Goal: Transaction & Acquisition: Purchase product/service

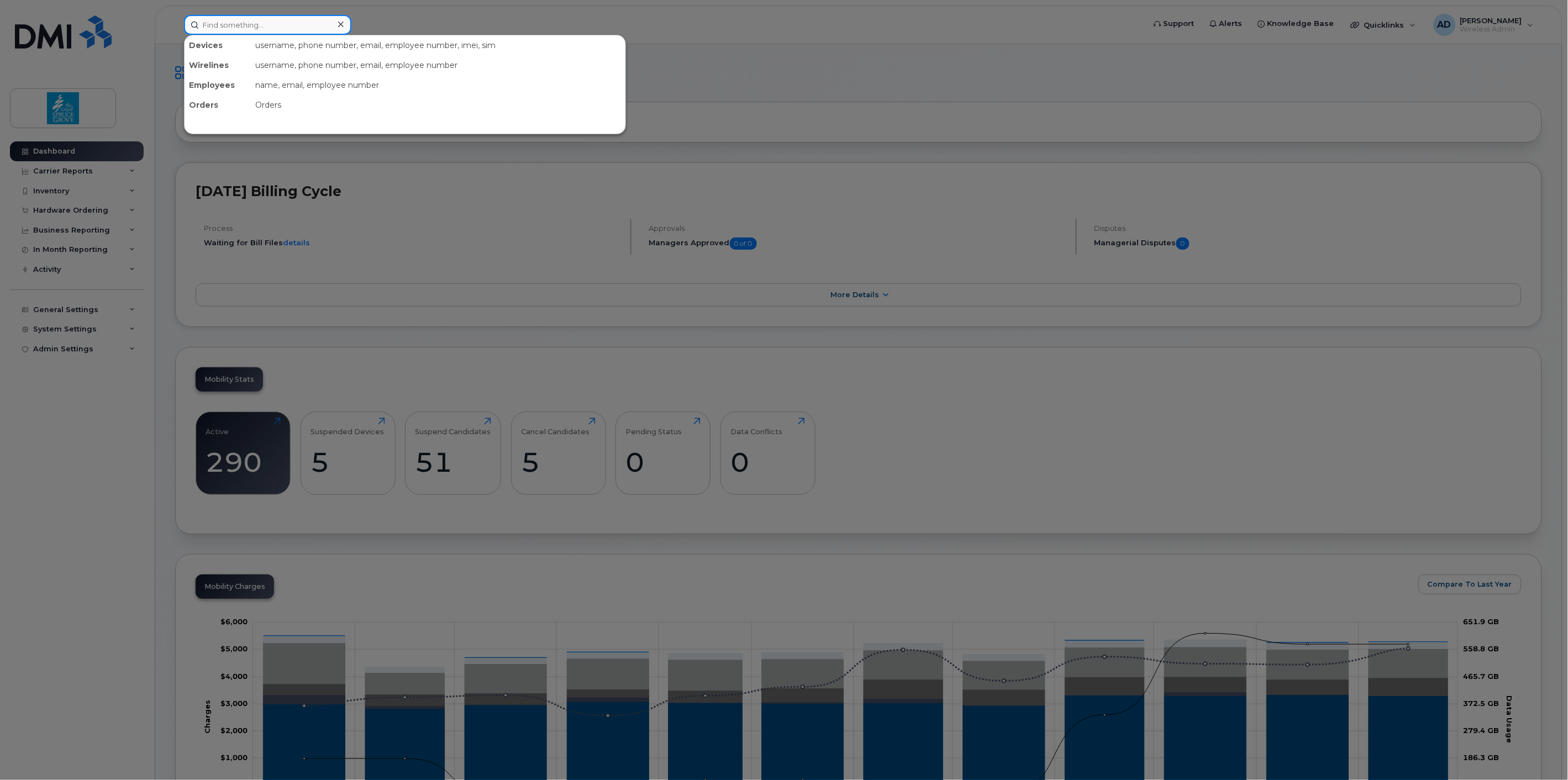
click at [282, 33] on input at bounding box center [267, 25] width 167 height 20
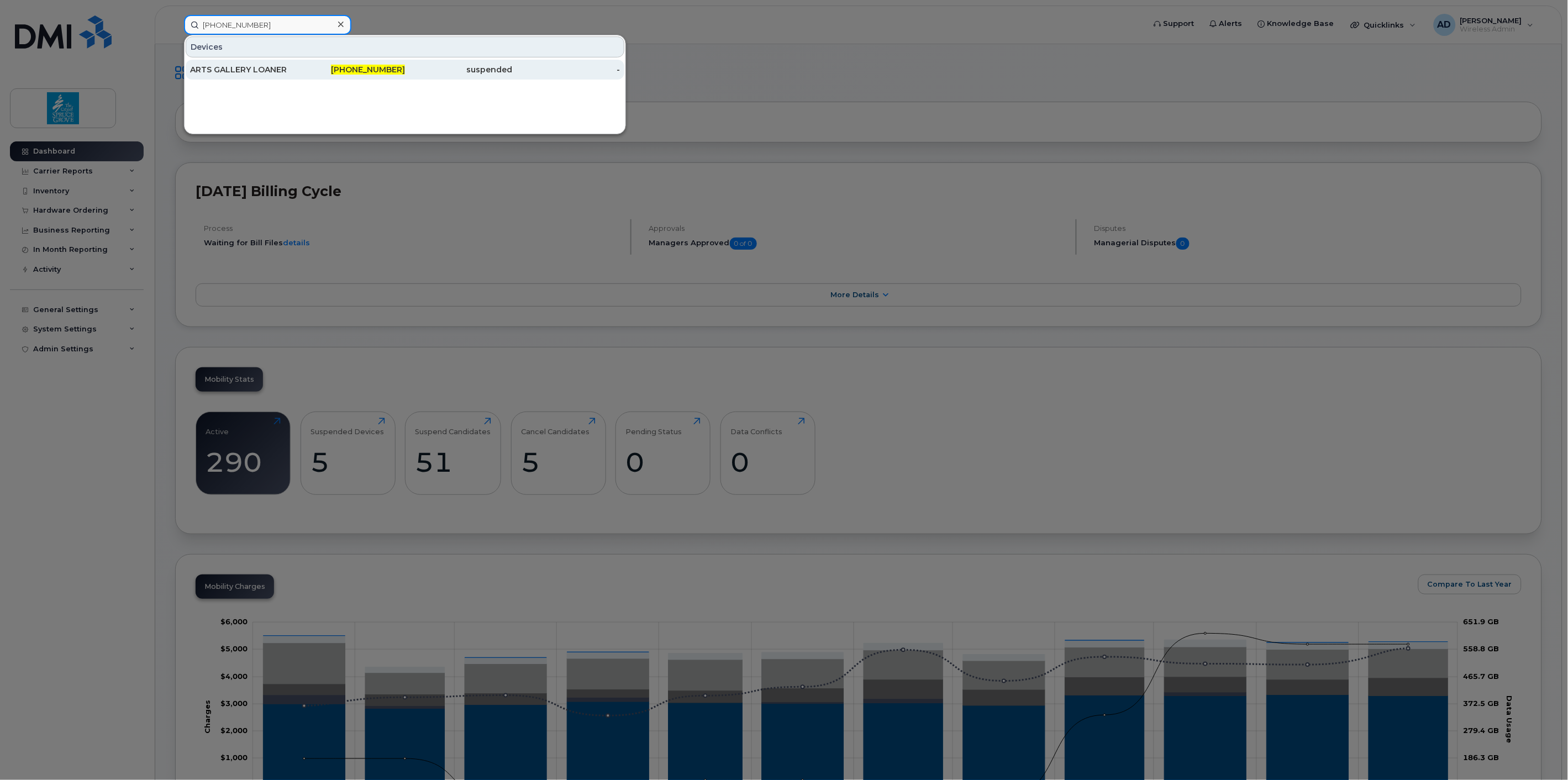
type input "587-340-2550"
click at [274, 73] on div "ARTS GALLERY LOANER" at bounding box center [244, 69] width 108 height 11
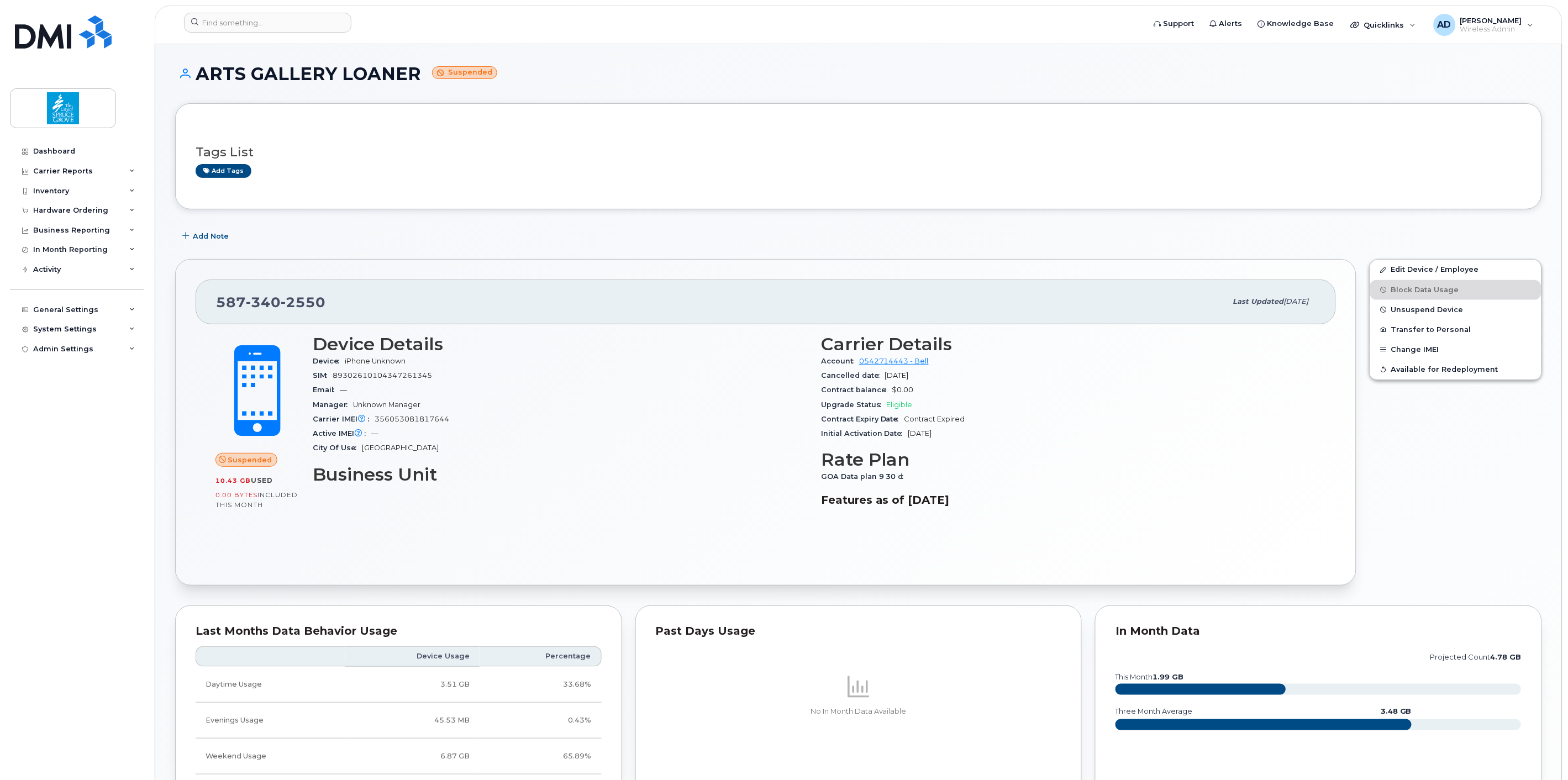
click at [703, 162] on div "Tags List Add tags" at bounding box center [858, 156] width 1326 height 42
click at [680, 157] on h3 "Tags List" at bounding box center [858, 152] width 1326 height 14
click at [680, 150] on h3 "Tags List" at bounding box center [858, 152] width 1326 height 14
click at [1412, 312] on span "Unsuspend Device" at bounding box center [1427, 309] width 73 height 8
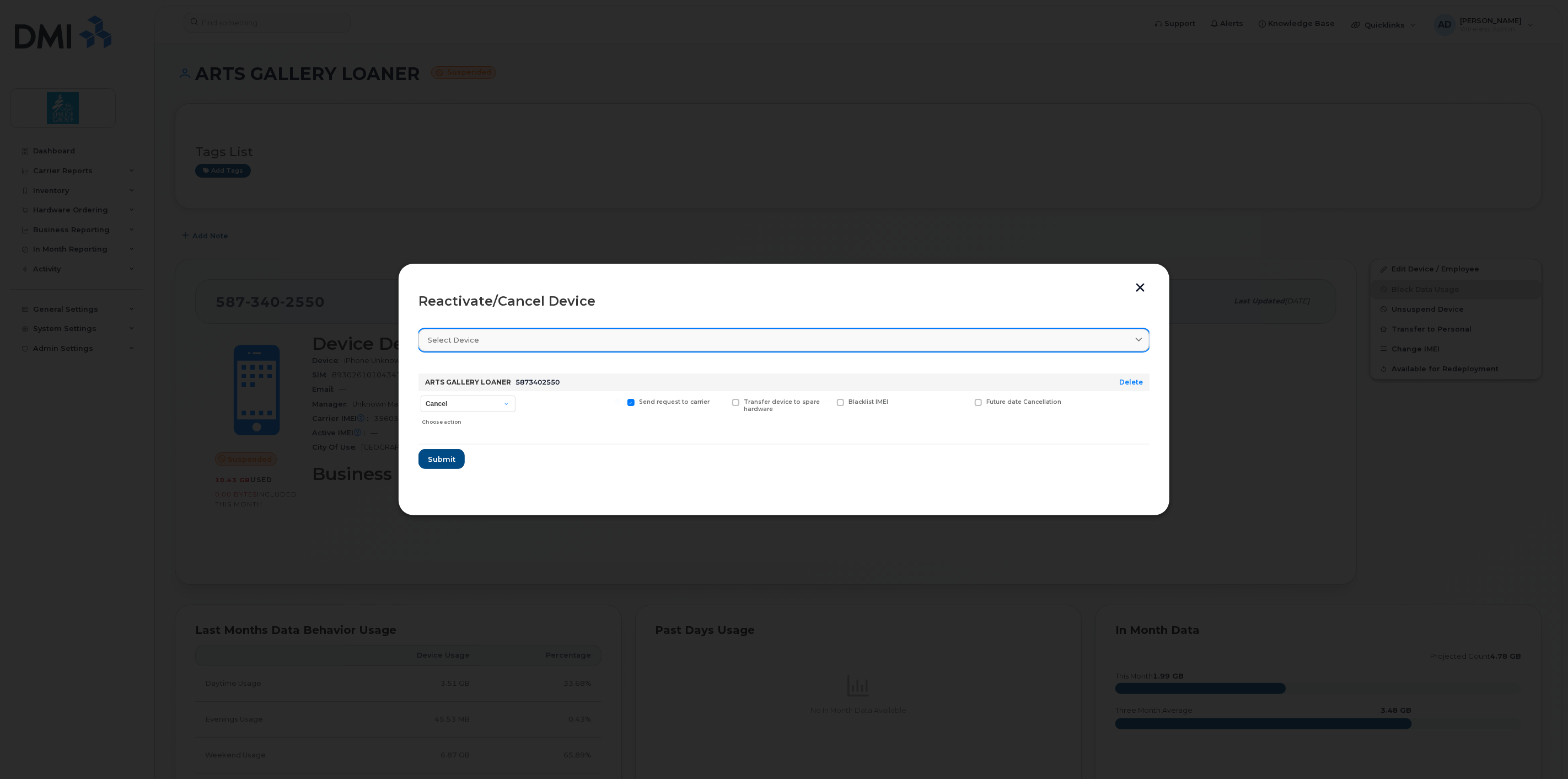
click at [468, 346] on link "Select device" at bounding box center [784, 340] width 731 height 23
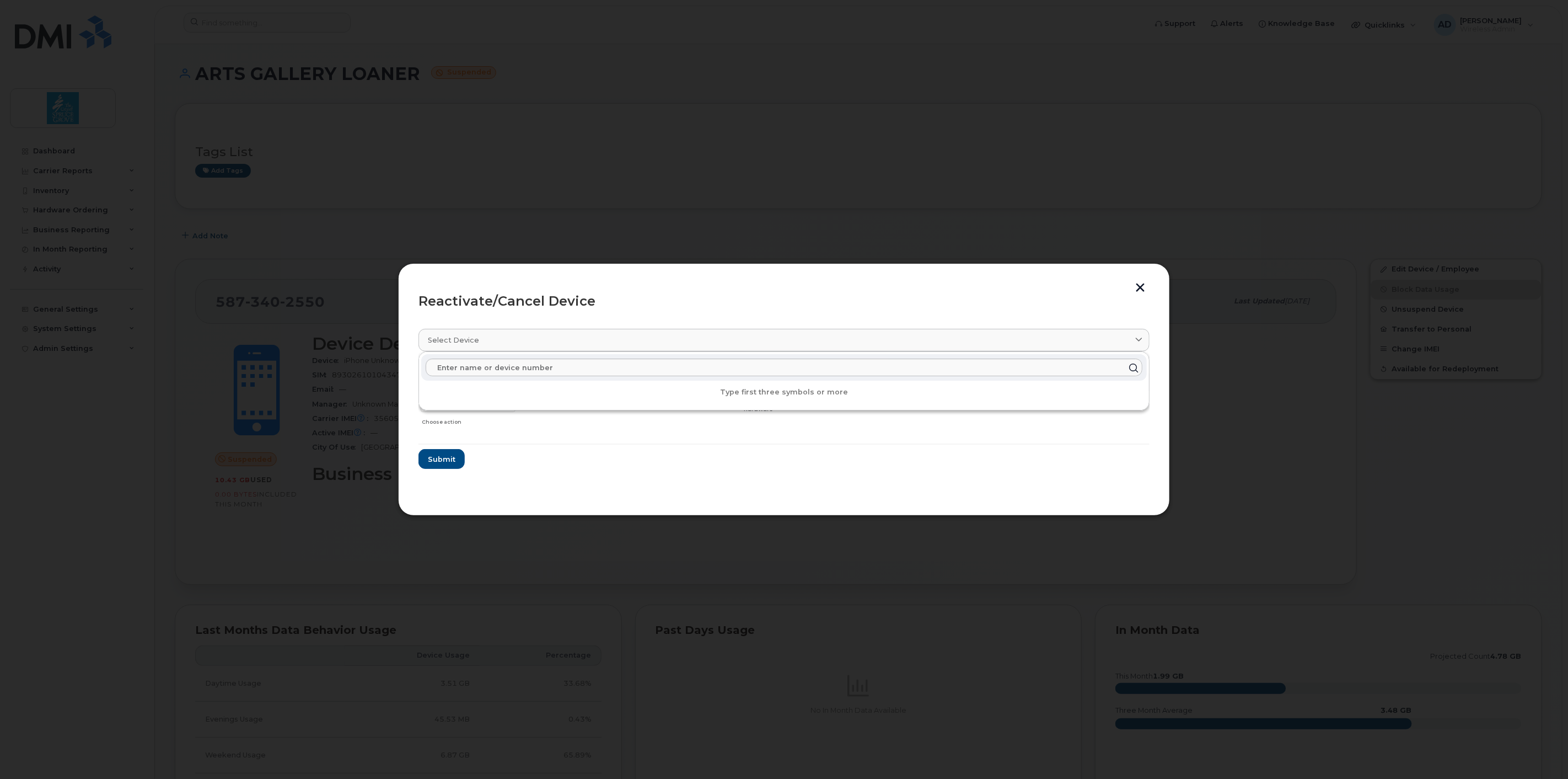
click at [538, 463] on form "ARTS GALLERY LOANER 5873402550 Delete Cancel Suspend - Extend Suspension Reacti…" at bounding box center [784, 417] width 731 height 104
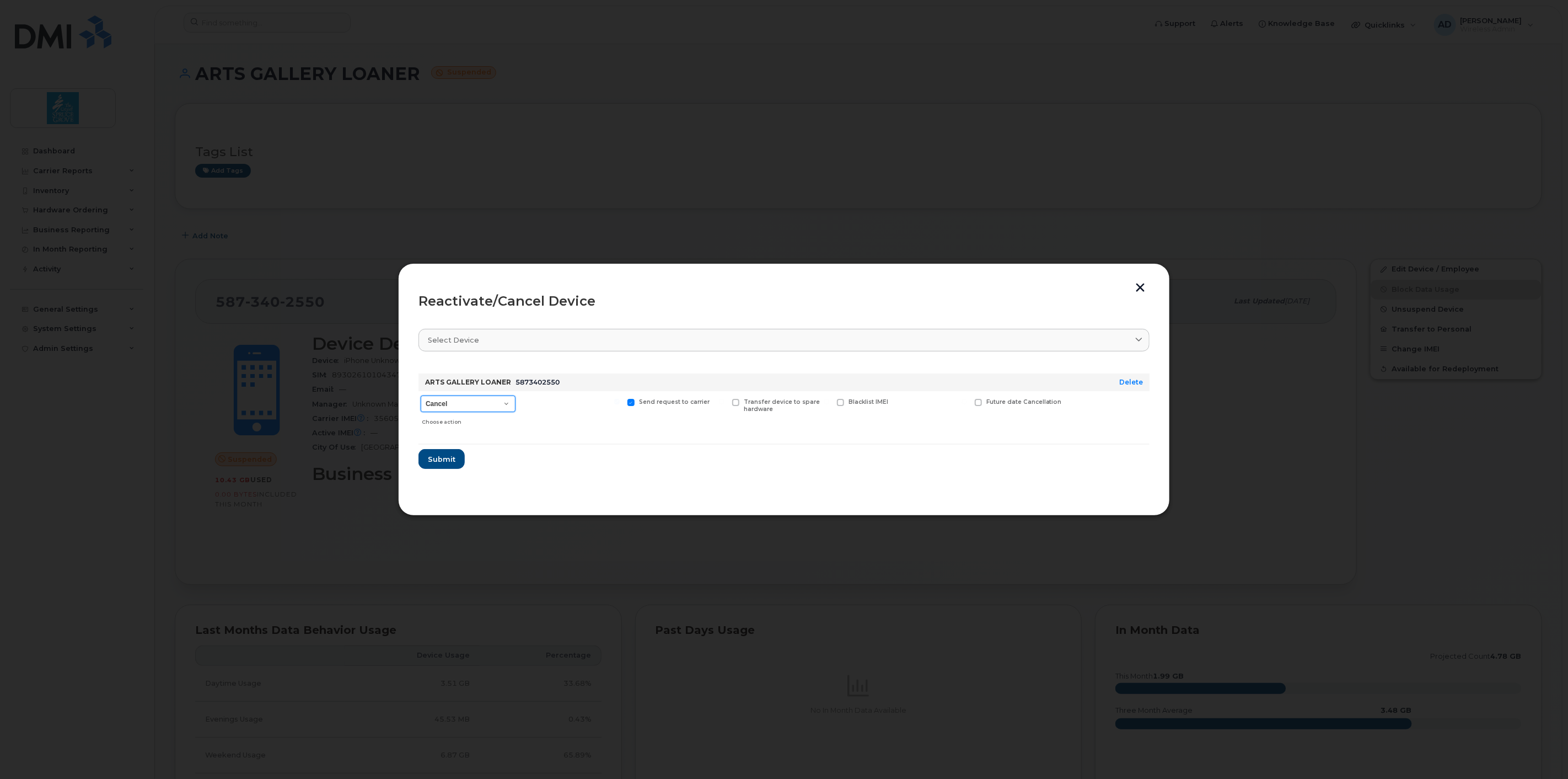
click at [472, 397] on select "Cancel Suspend - Extend Suspension Reactivate" at bounding box center [468, 403] width 95 height 16
select select "[object Object]"
click at [421, 395] on select "Cancel Suspend - Extend Suspension Reactivate" at bounding box center [468, 403] width 95 height 16
drag, startPoint x: 438, startPoint y: 459, endPoint x: 465, endPoint y: 455, distance: 27.3
click at [438, 458] on span "Submit" at bounding box center [441, 459] width 27 height 10
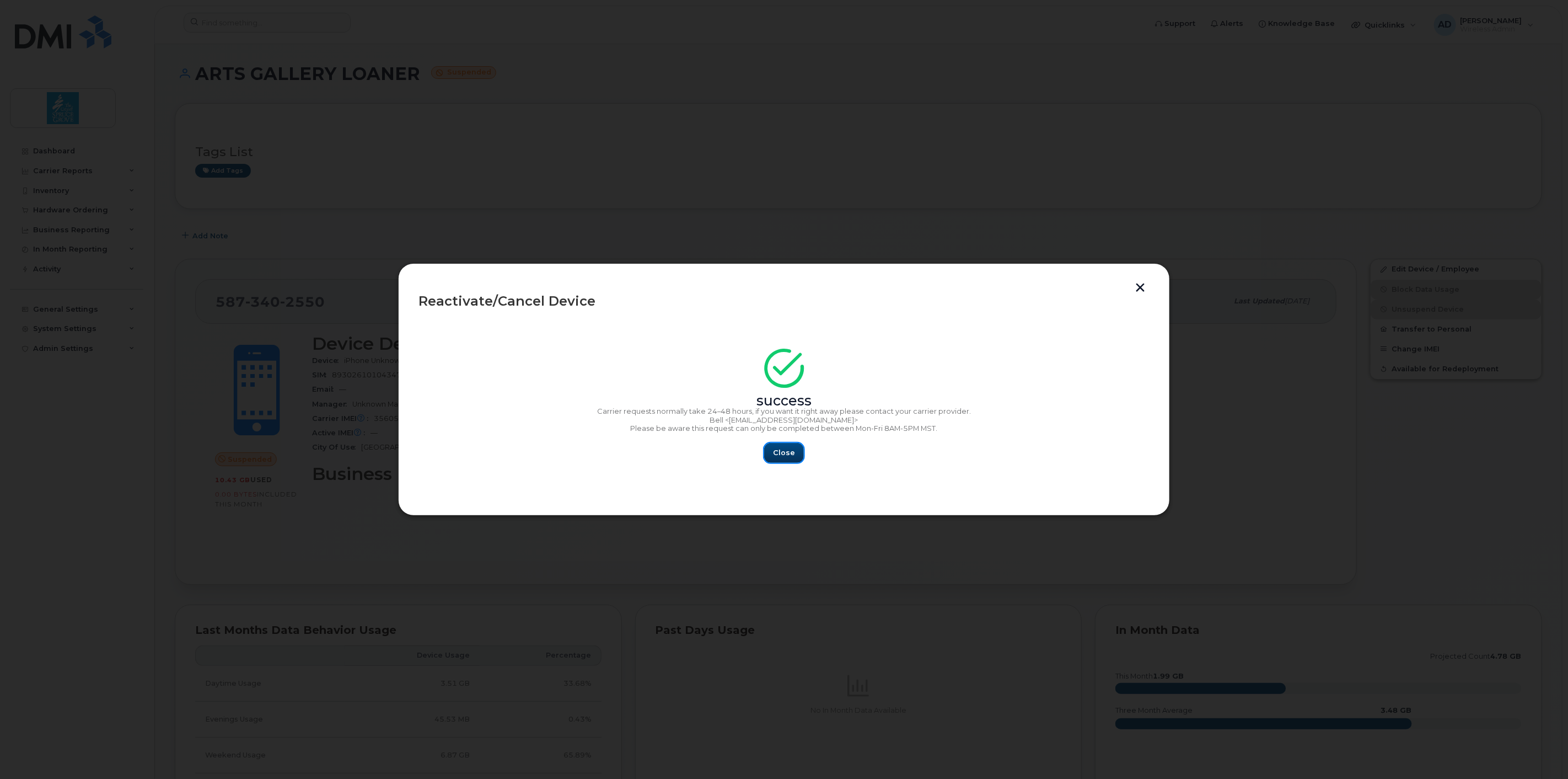
drag, startPoint x: 792, startPoint y: 455, endPoint x: 817, endPoint y: 445, distance: 26.9
click at [792, 454] on span "Close" at bounding box center [784, 453] width 22 height 10
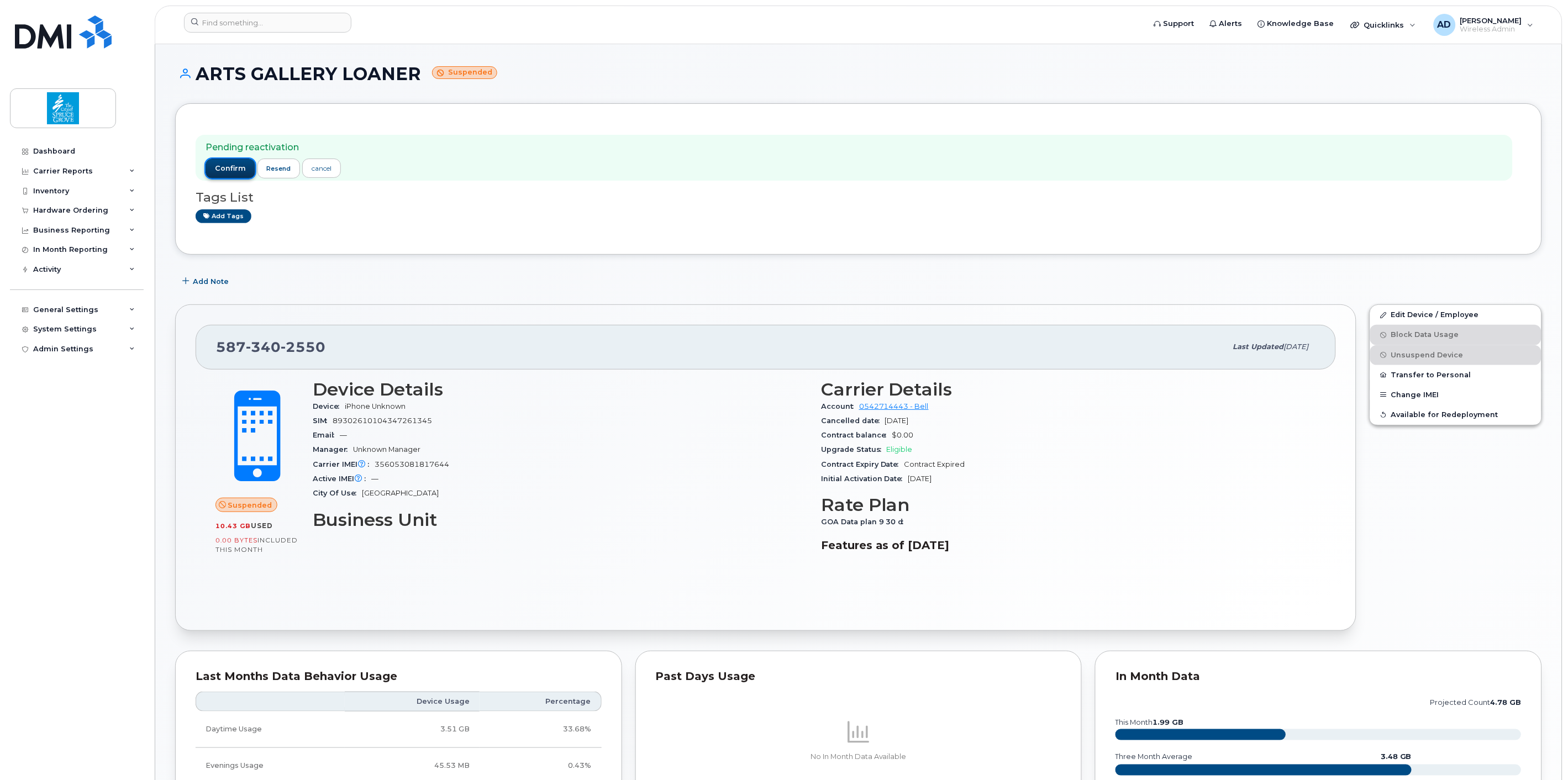
click at [223, 166] on span "confirm" at bounding box center [230, 168] width 31 height 10
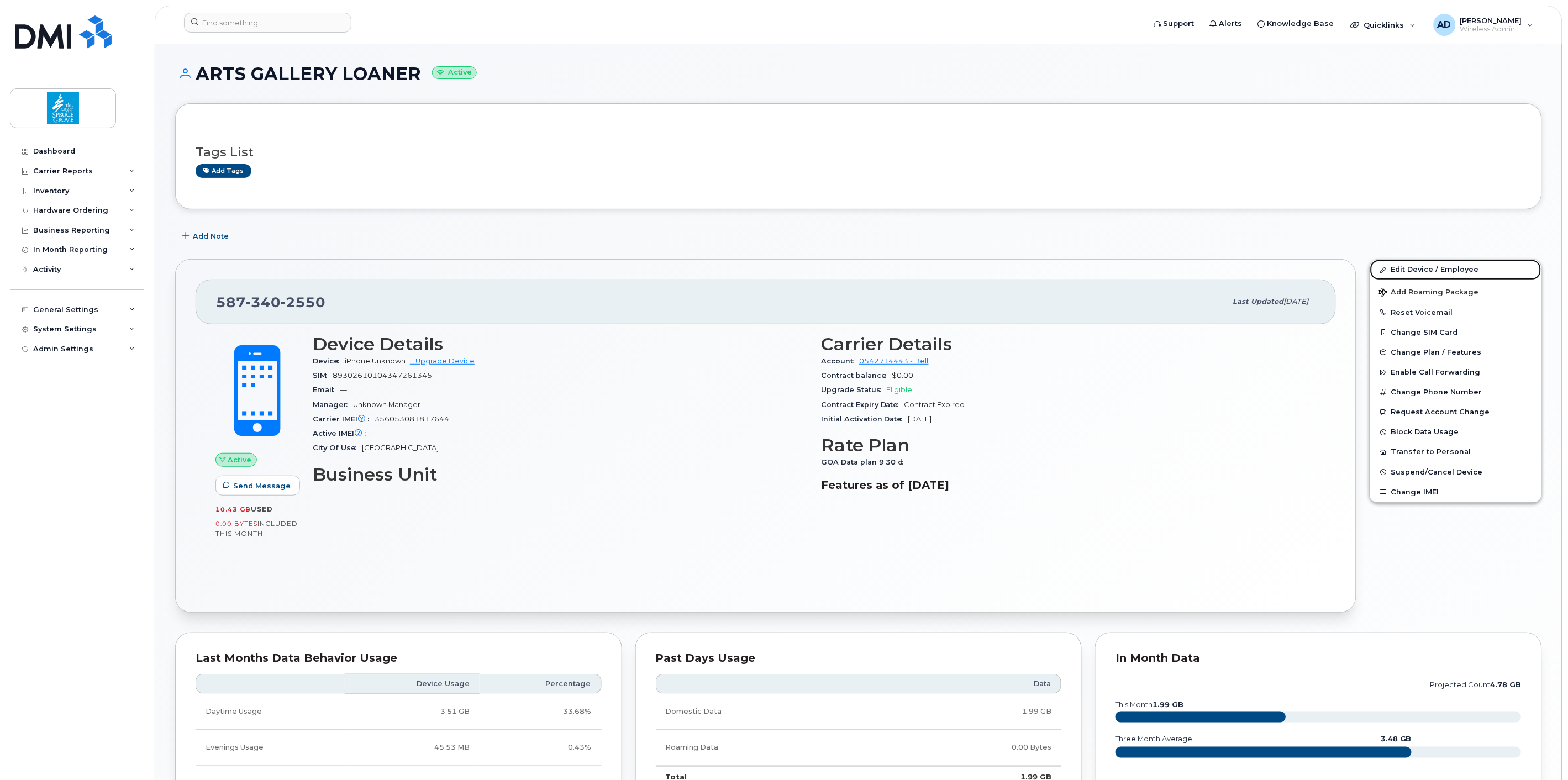
drag, startPoint x: 1433, startPoint y: 268, endPoint x: 625, endPoint y: 278, distance: 808.1
click at [1433, 268] on link "Edit Device / Employee" at bounding box center [1456, 269] width 171 height 20
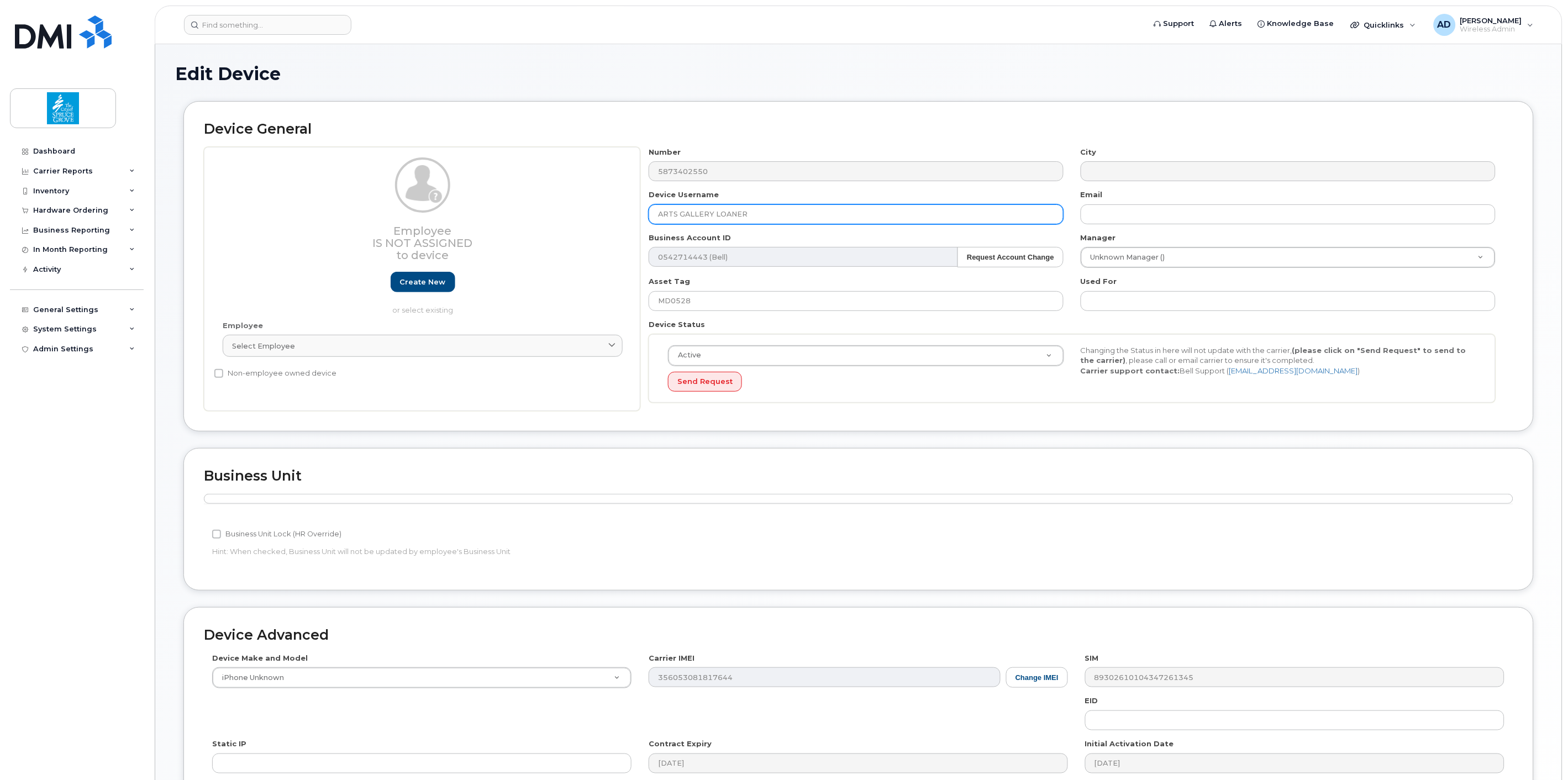
click at [798, 218] on input "ARTS GALLERY LOANER" at bounding box center [856, 214] width 415 height 20
drag, startPoint x: 705, startPoint y: 212, endPoint x: 759, endPoint y: 217, distance: 54.2
click at [759, 217] on input "Dell Rugged LT0435" at bounding box center [856, 214] width 415 height 20
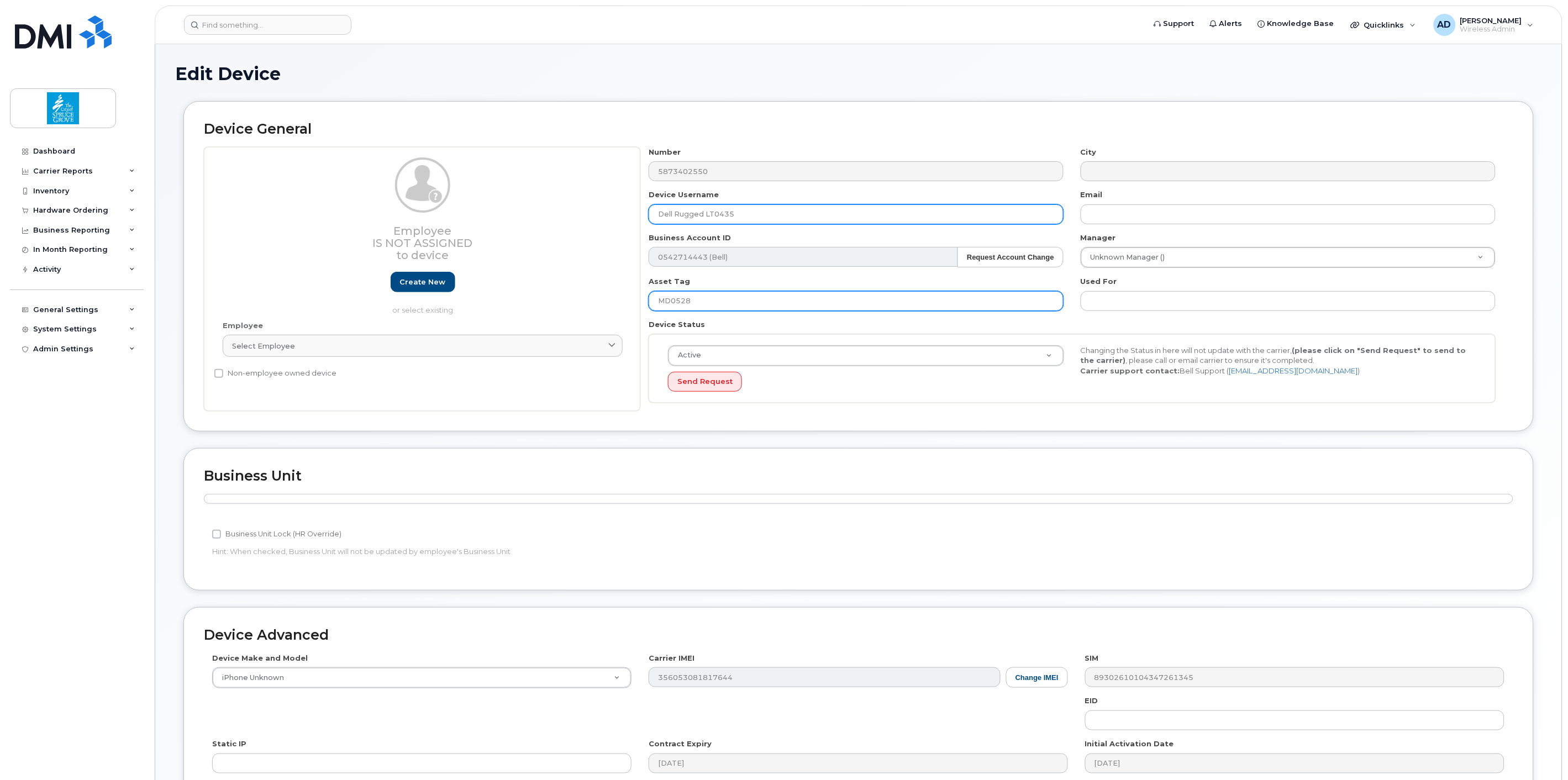
type input "Dell Rugged LT0435"
click at [703, 297] on input "MD0528" at bounding box center [856, 301] width 415 height 20
click at [703, 297] on input "MD0528" at bounding box center [856, 301] width 415 height 20
paste input "LT0435"
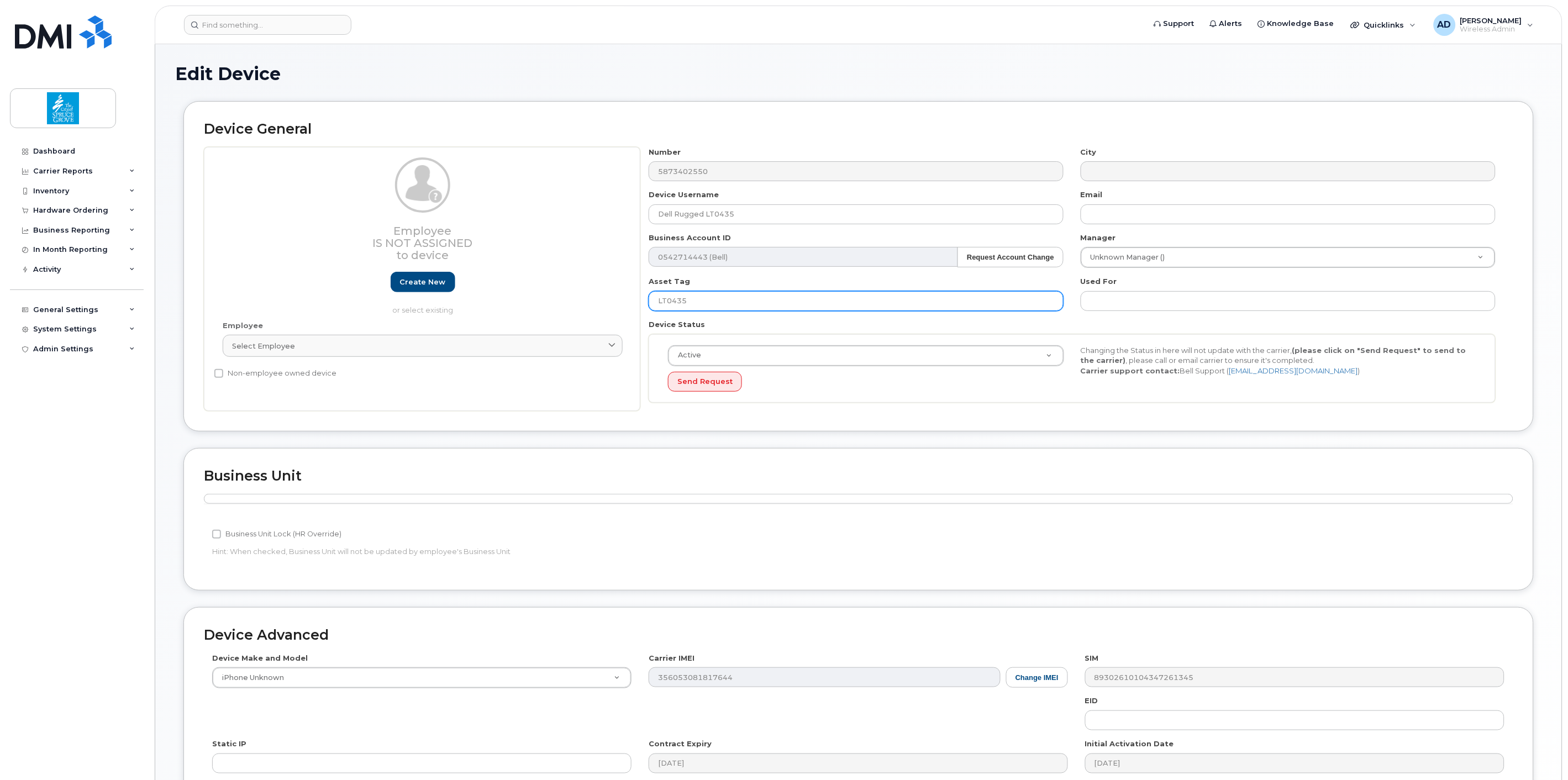
type input "LT0435"
click at [752, 278] on div "Asset Tag LT0435" at bounding box center [856, 293] width 432 height 35
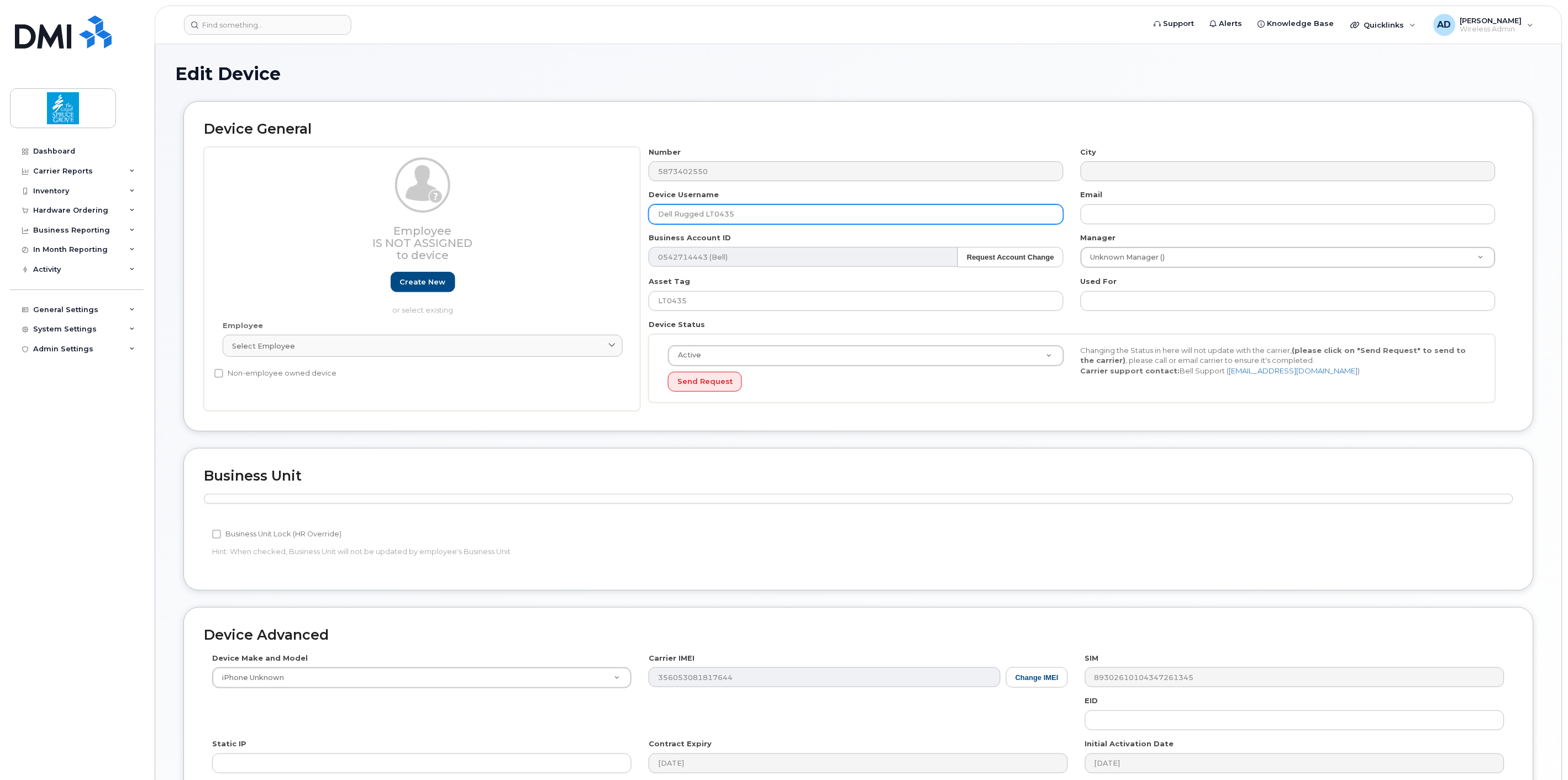
click at [786, 212] on input "Dell Rugged LT0435" at bounding box center [856, 214] width 415 height 20
click at [741, 216] on input "Dell Rugged LT0435 - Enforcement Services" at bounding box center [856, 214] width 415 height 20
click at [838, 219] on input "Dell Rugged LT0435 - Enforcement Services" at bounding box center [856, 214] width 415 height 20
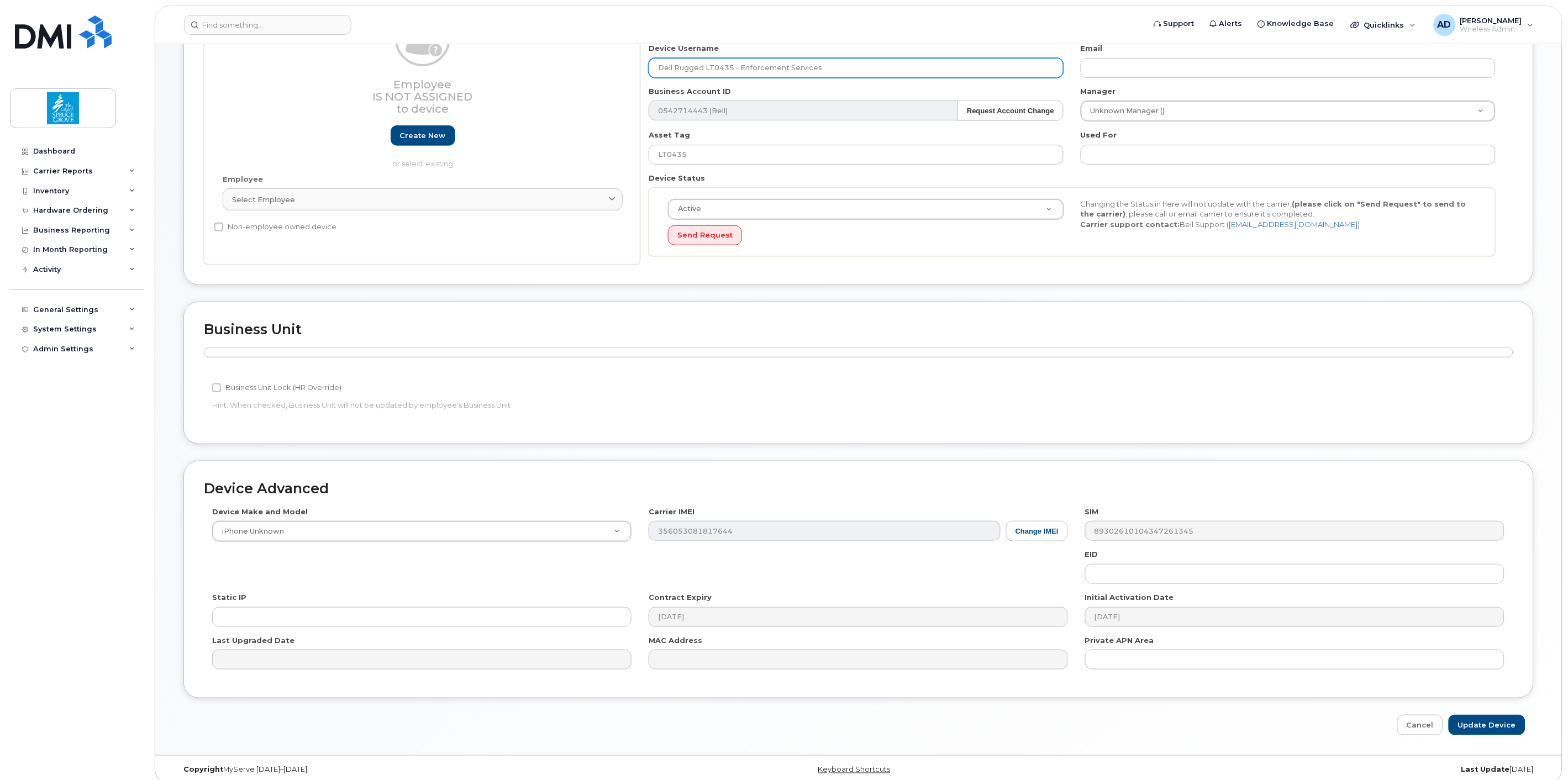
scroll to position [157, 0]
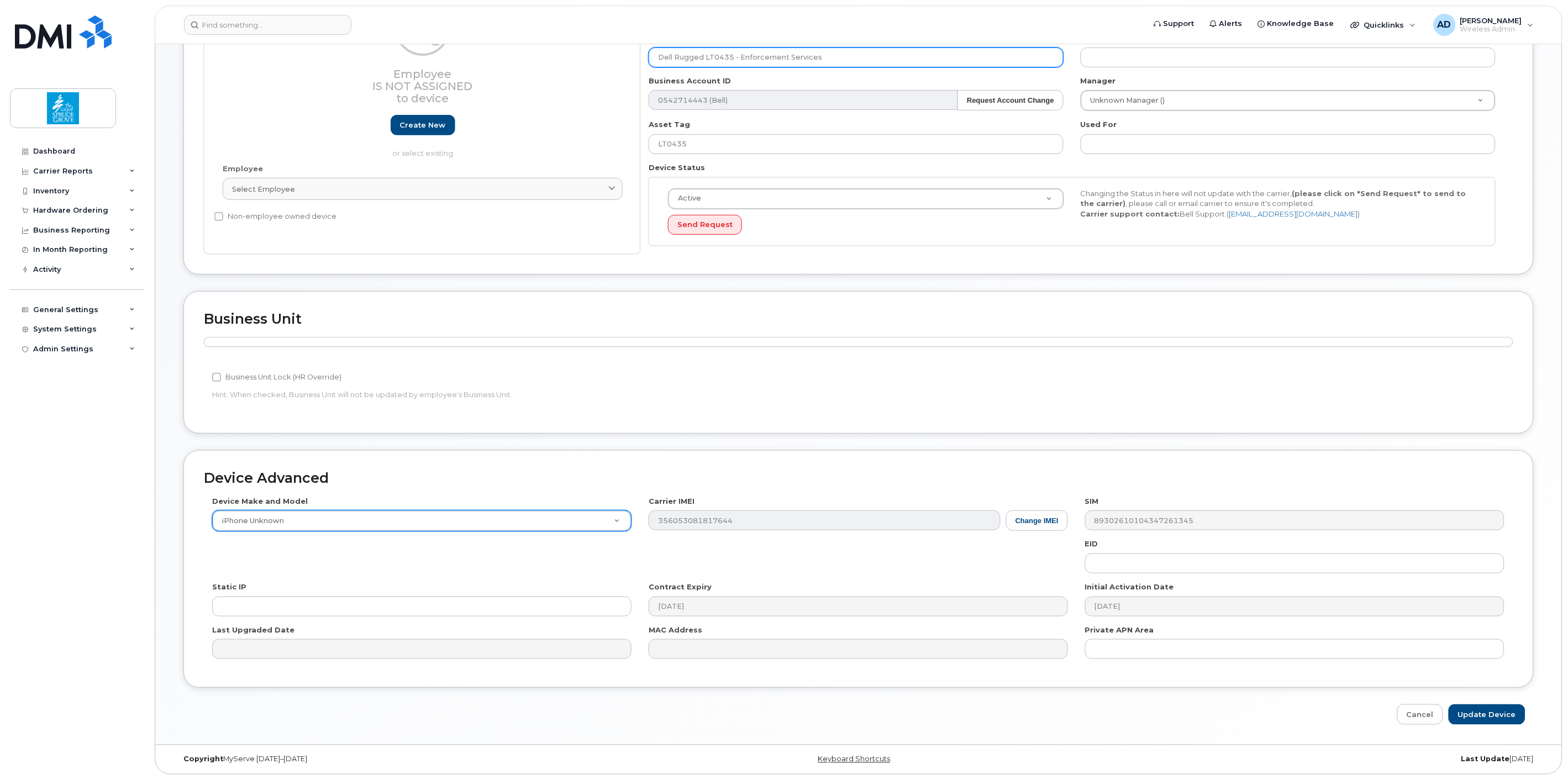
type input "Dell Rugged LT0435 - Enforcement Services"
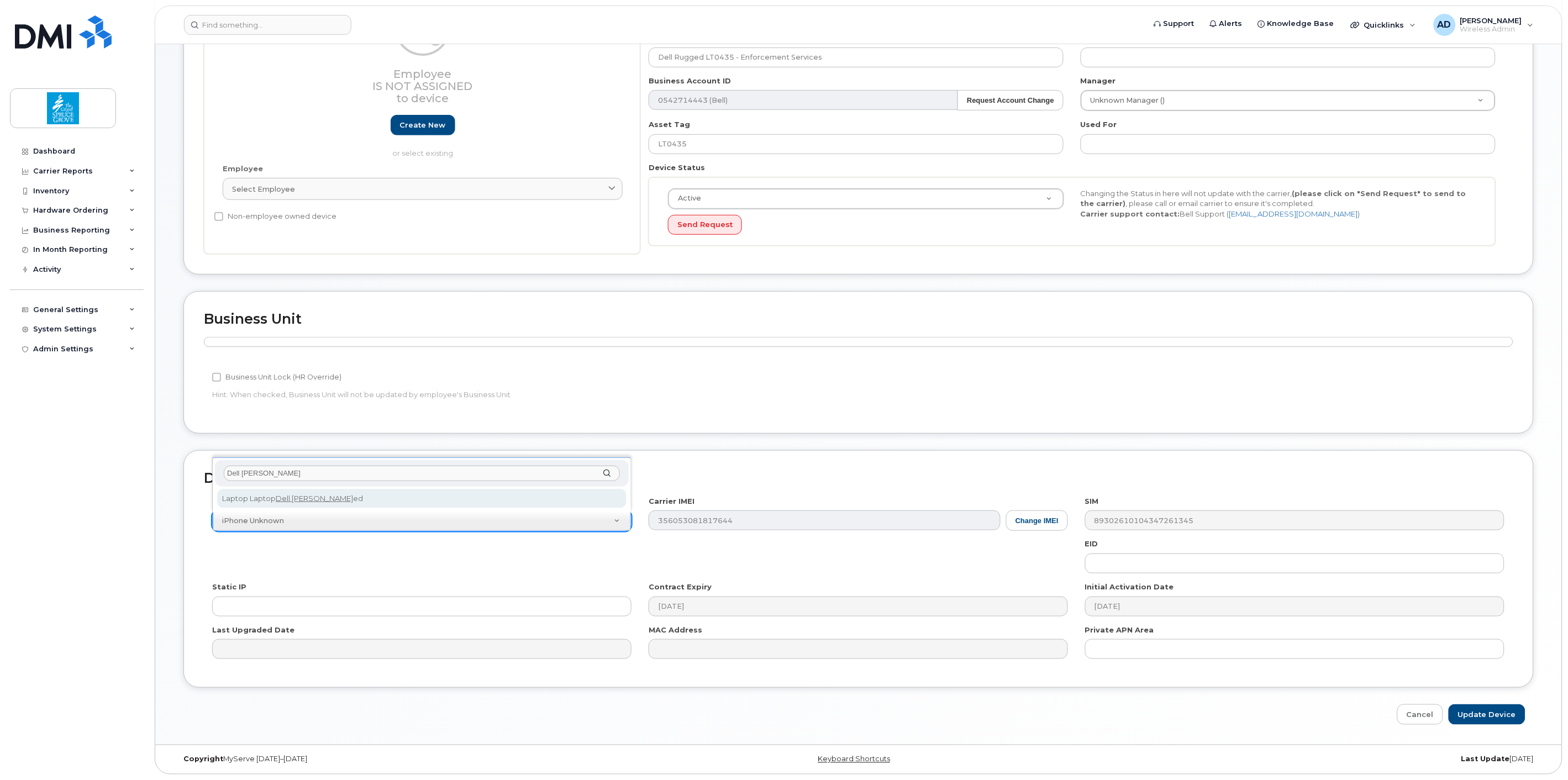
type input "Dell rugg"
select select "1713"
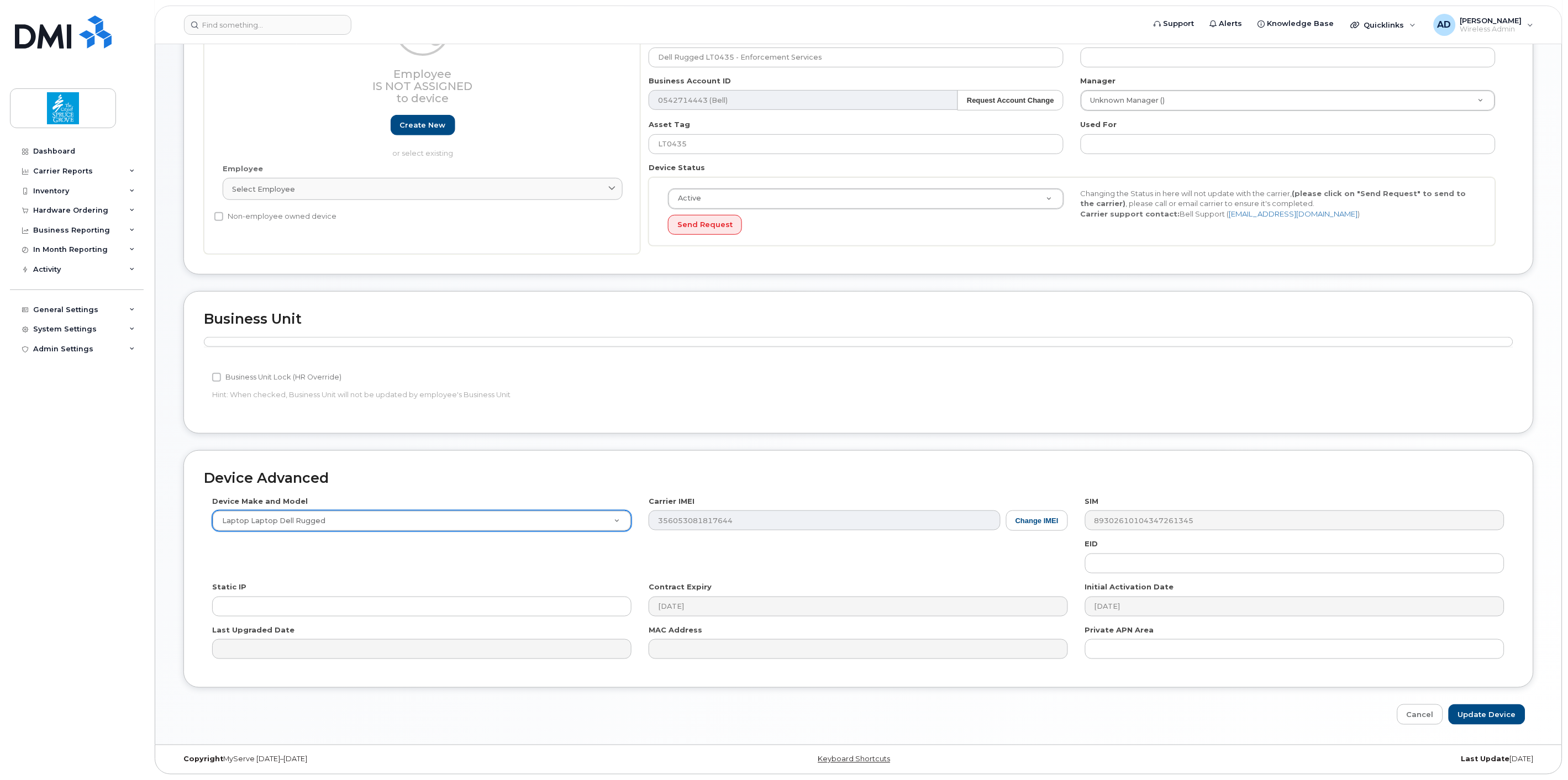
click at [442, 570] on div "Device Make and Model Laptop Laptop Dell Rugged Android TCL 502 Watch Apple Wat…" at bounding box center [858, 581] width 1309 height 171
click at [1490, 711] on input "Update Device" at bounding box center [1486, 714] width 76 height 20
type input "Saving..."
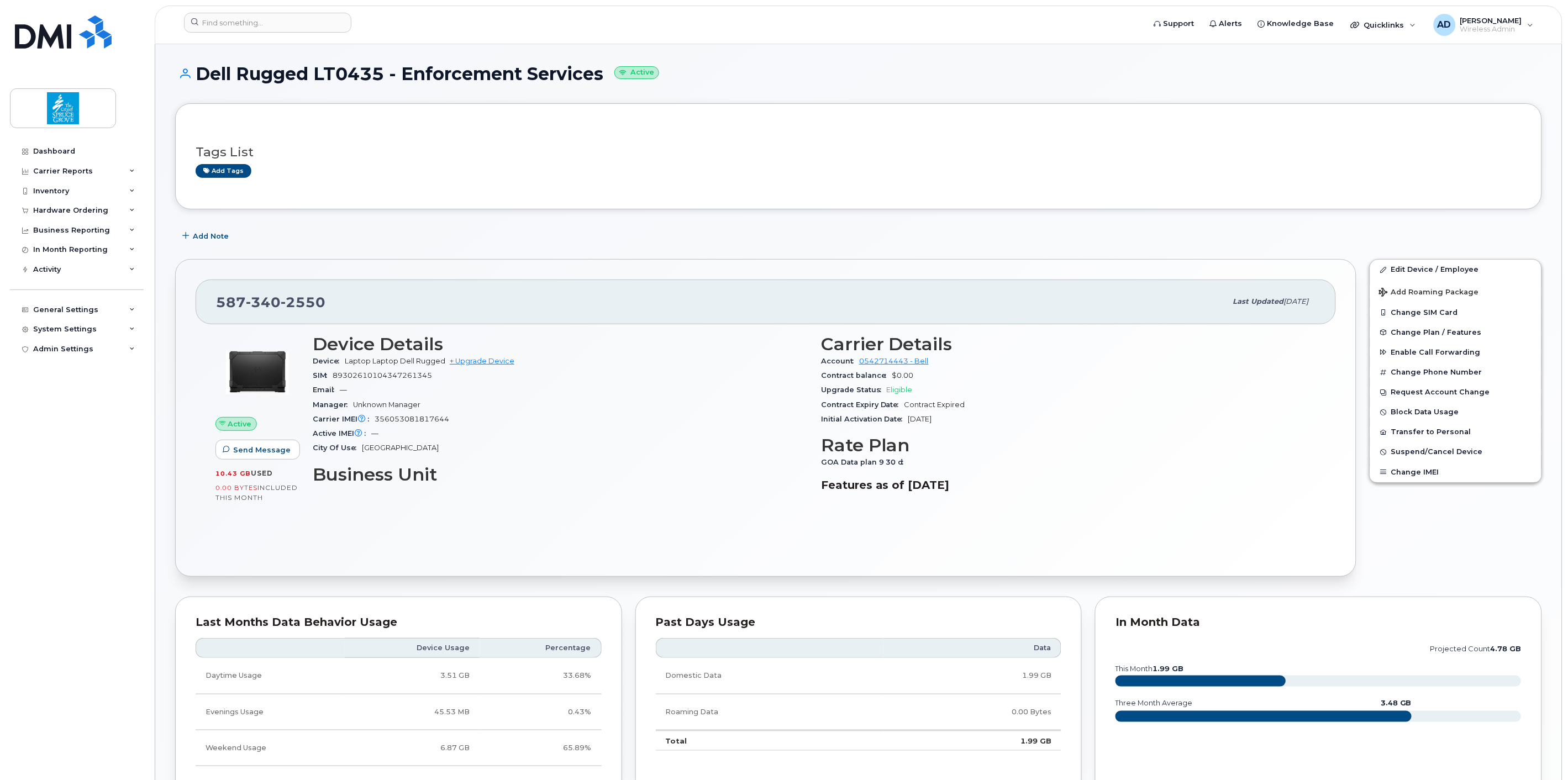
click at [688, 223] on div "Tags List Add tags Add Note [PHONE_NUMBER] Last updated [DATE] Active Send Mess…" at bounding box center [858, 702] width 1367 height 1198
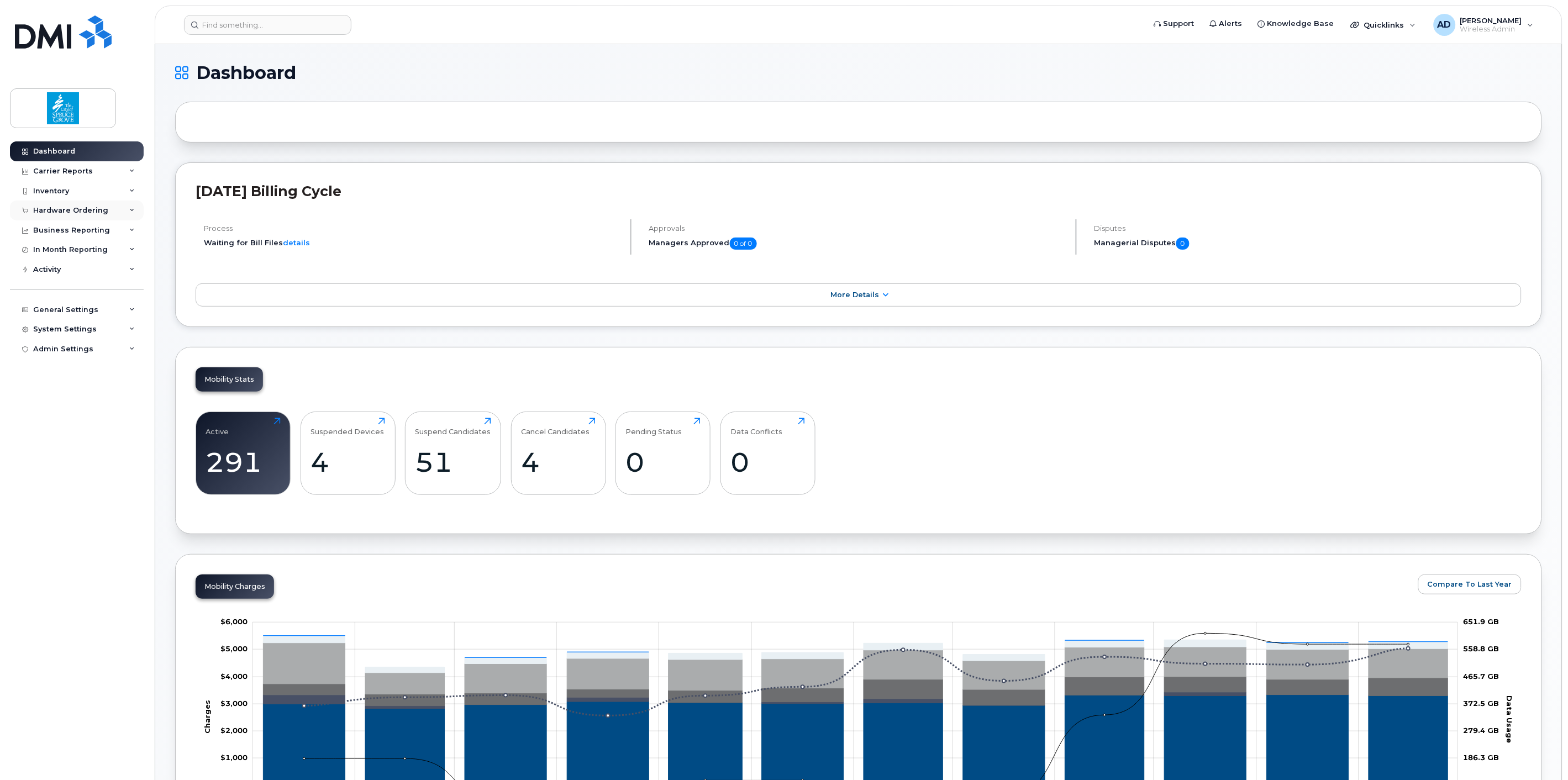
click at [59, 203] on div "Hardware Ordering" at bounding box center [76, 210] width 134 height 20
click at [59, 249] on div "Orders" at bounding box center [51, 252] width 27 height 10
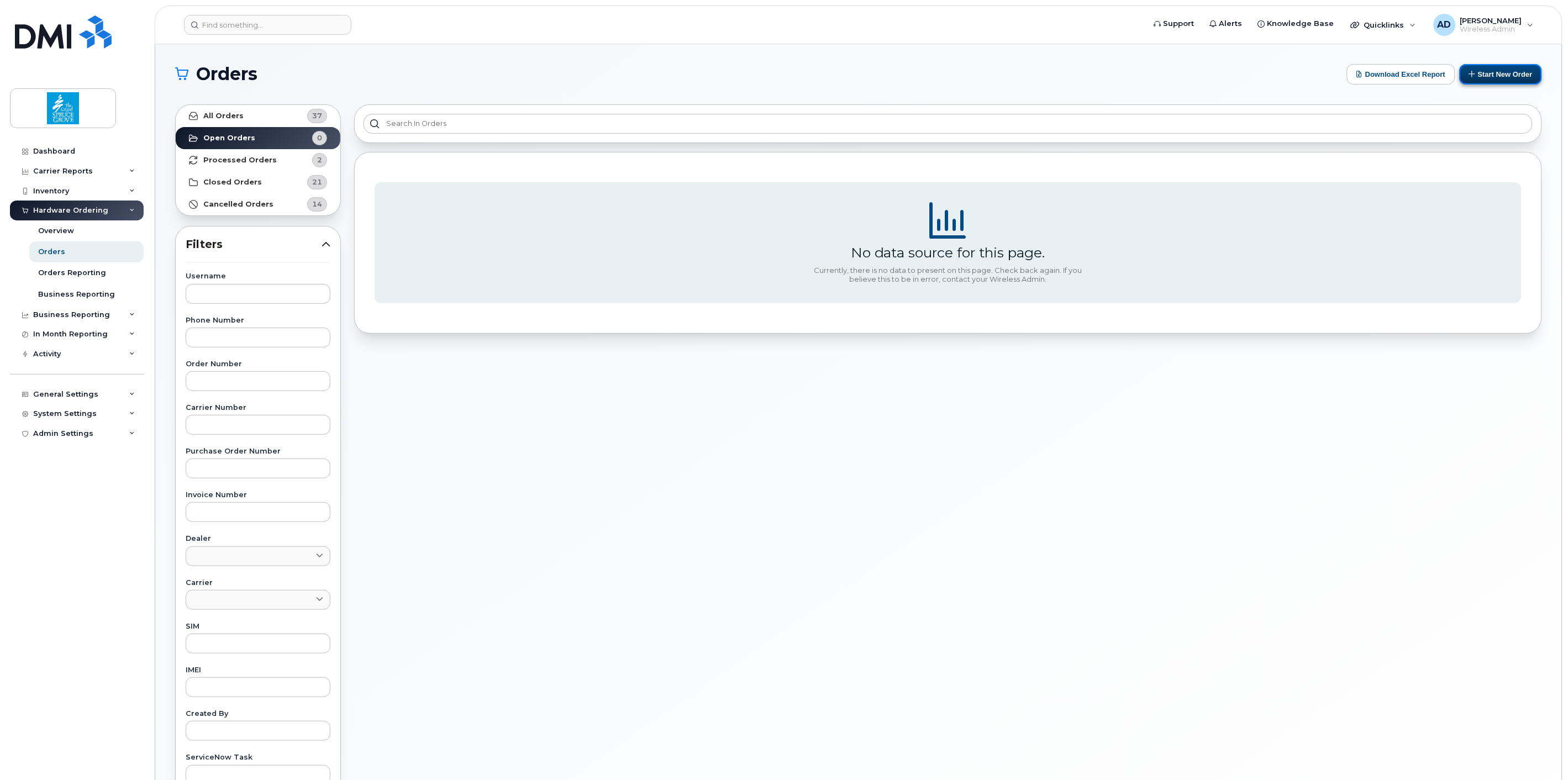
click at [1516, 71] on button "Start New Order" at bounding box center [1501, 74] width 82 height 20
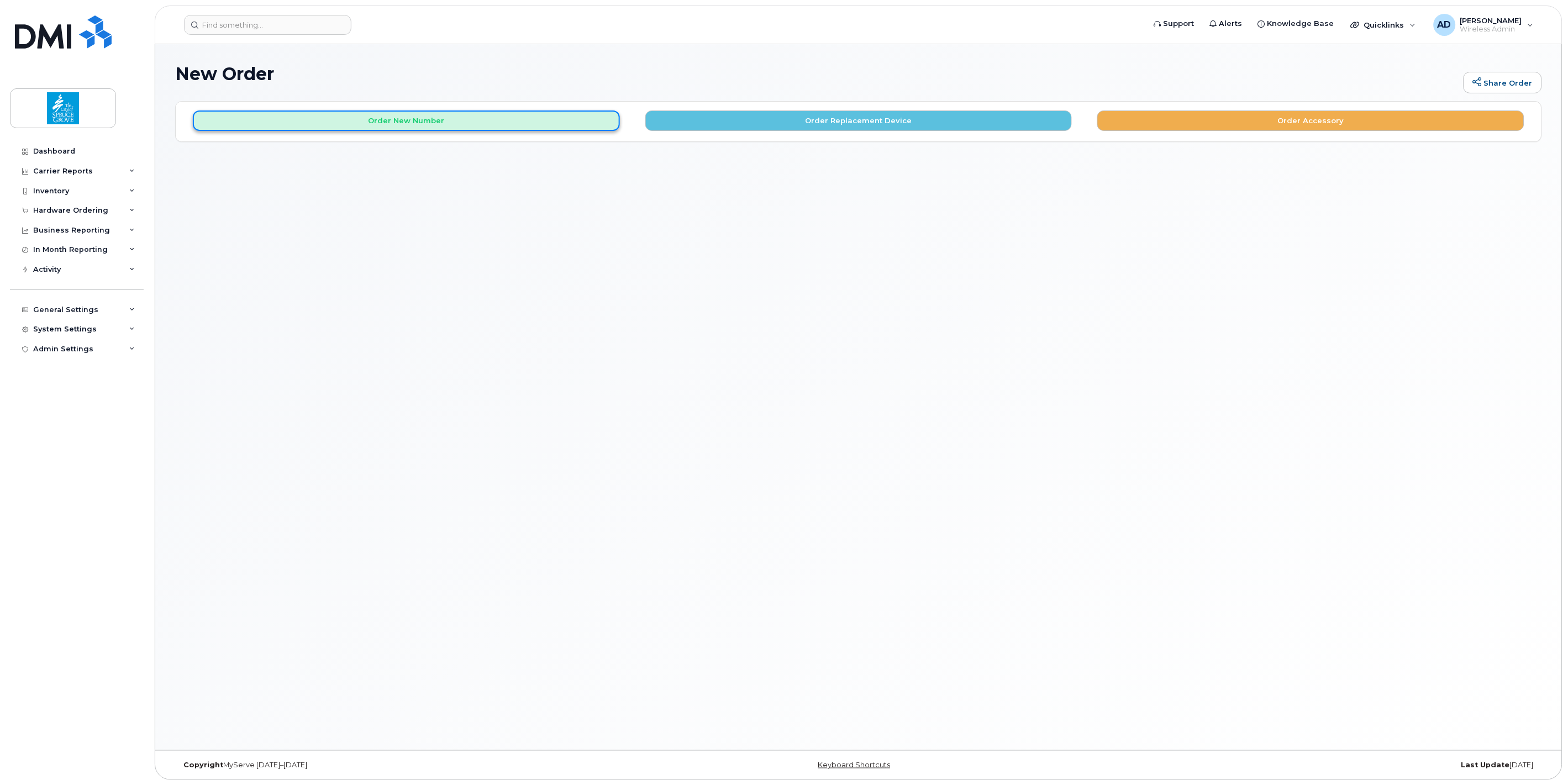
click at [416, 126] on button "Order New Number" at bounding box center [406, 120] width 427 height 20
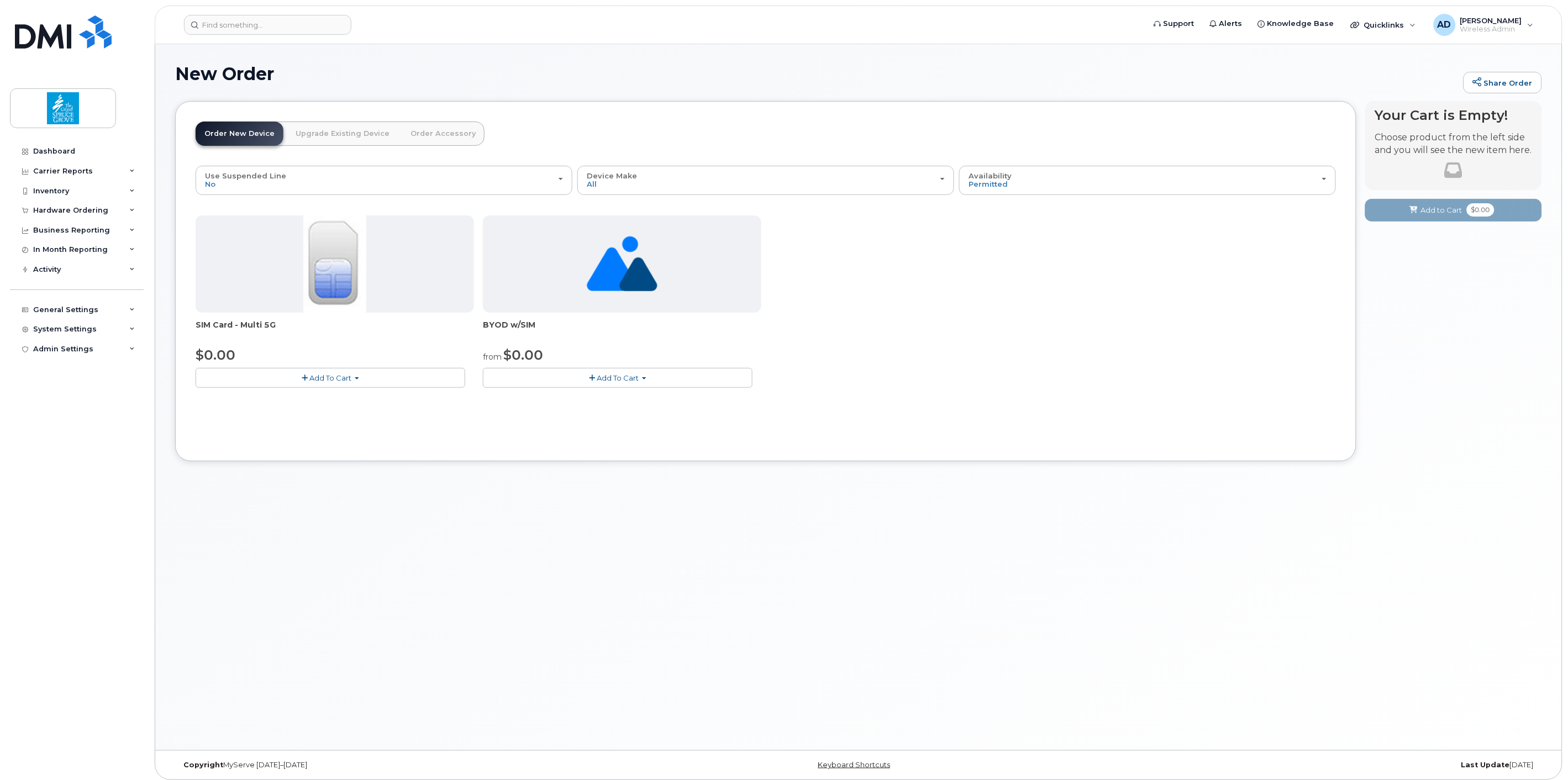
click at [356, 339] on span "SIM Card - Multi 5G" at bounding box center [335, 331] width 278 height 22
click at [586, 380] on button "Add To Cart" at bounding box center [618, 378] width 269 height 20
click at [335, 382] on span "Add To Cart" at bounding box center [331, 378] width 42 height 9
click at [335, 381] on span "Add To Cart" at bounding box center [331, 378] width 42 height 9
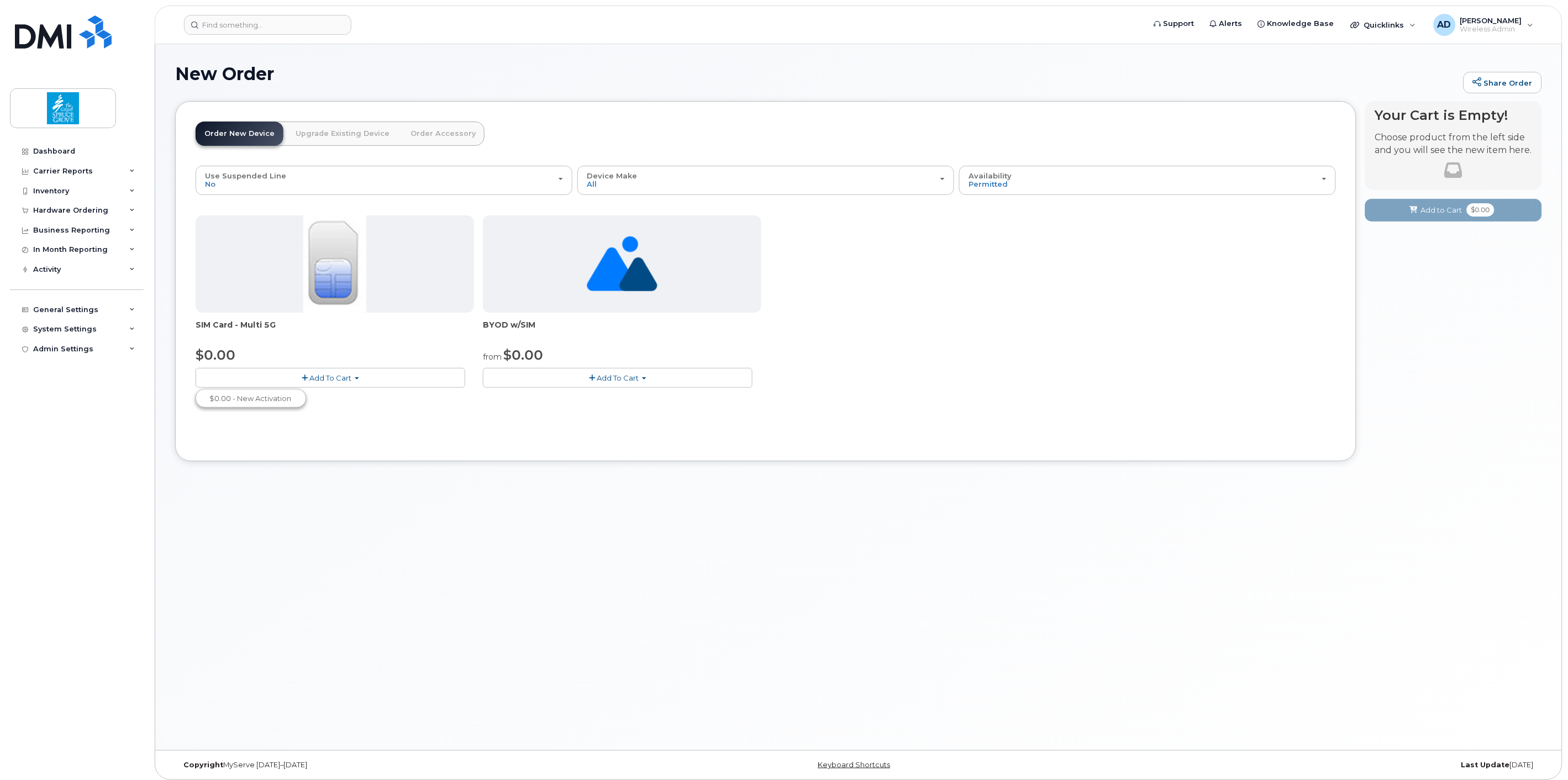
click at [335, 381] on span "Add To Cart" at bounding box center [331, 378] width 42 height 9
click at [583, 381] on button "Add To Cart" at bounding box center [618, 378] width 269 height 20
click at [324, 366] on div "SIM Card - Multi 5G $0.00 Add To Cart $0.00 - New Activation" at bounding box center [335, 302] width 278 height 172
click at [322, 372] on button "Add To Cart" at bounding box center [330, 378] width 269 height 20
click at [610, 379] on span "Add To Cart" at bounding box center [618, 378] width 42 height 9
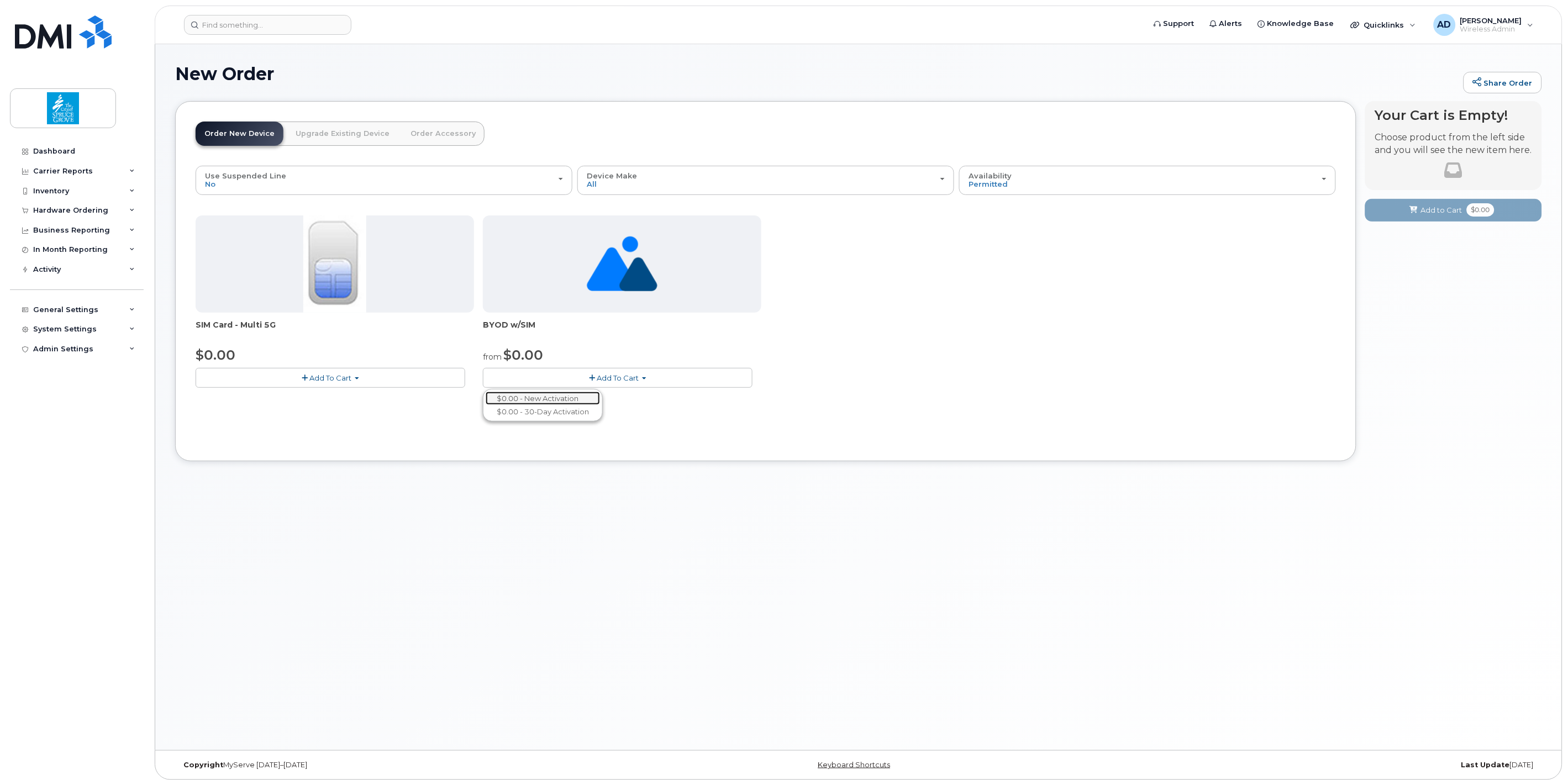
click at [566, 398] on link "$0.00 - New Activation" at bounding box center [542, 398] width 114 height 14
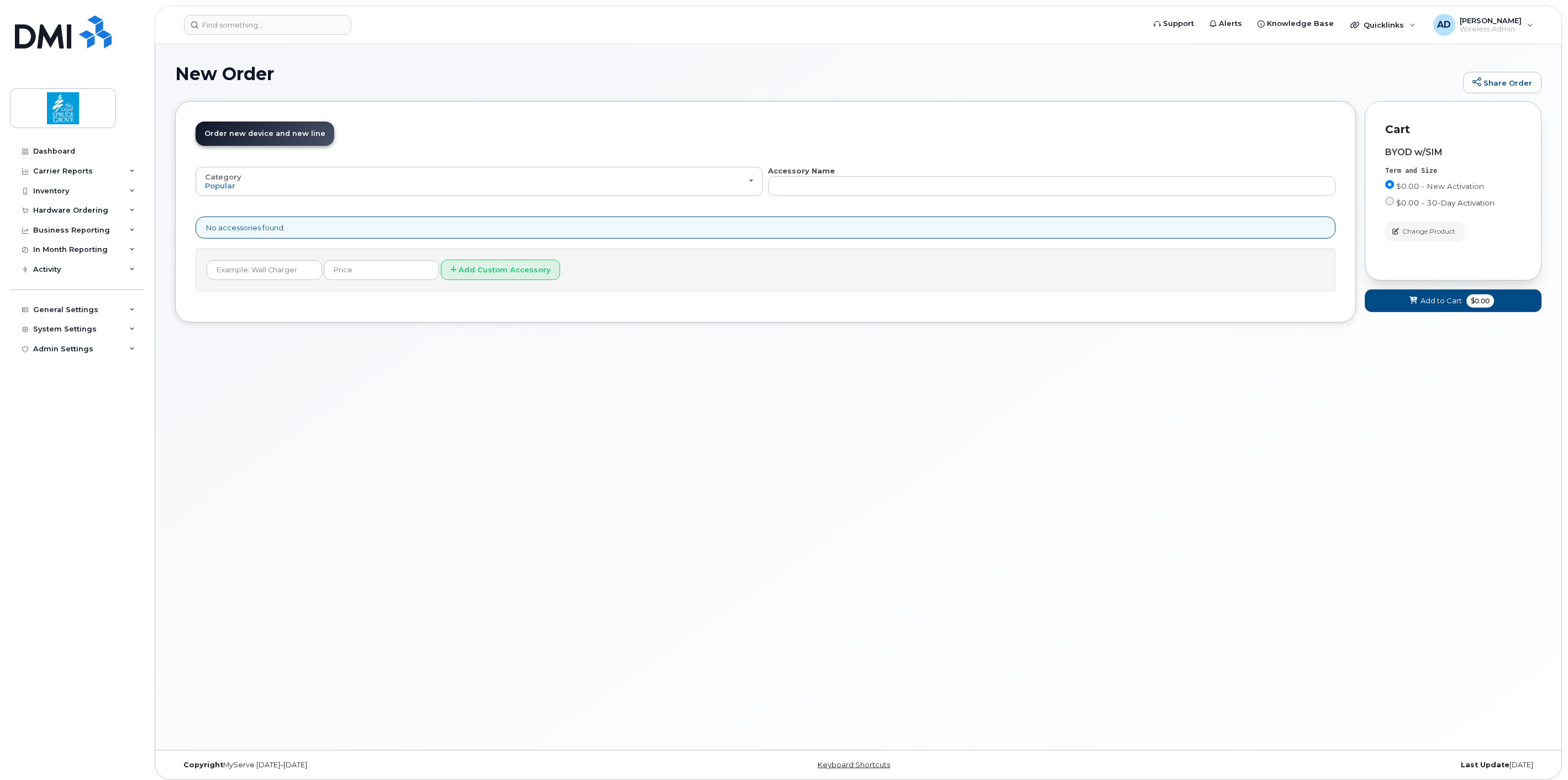
click at [1398, 206] on span "$0.00 - 30-Day Activation" at bounding box center [1446, 203] width 98 height 9
click at [1394, 205] on input "$0.00 - 30-Day Activation" at bounding box center [1390, 201] width 9 height 9
radio input "true"
click at [487, 302] on div "Order New Device Upgrade Existing Device Order Accessory Order new device and n…" at bounding box center [765, 212] width 1181 height 221
click at [269, 268] on input "text" at bounding box center [264, 270] width 116 height 20
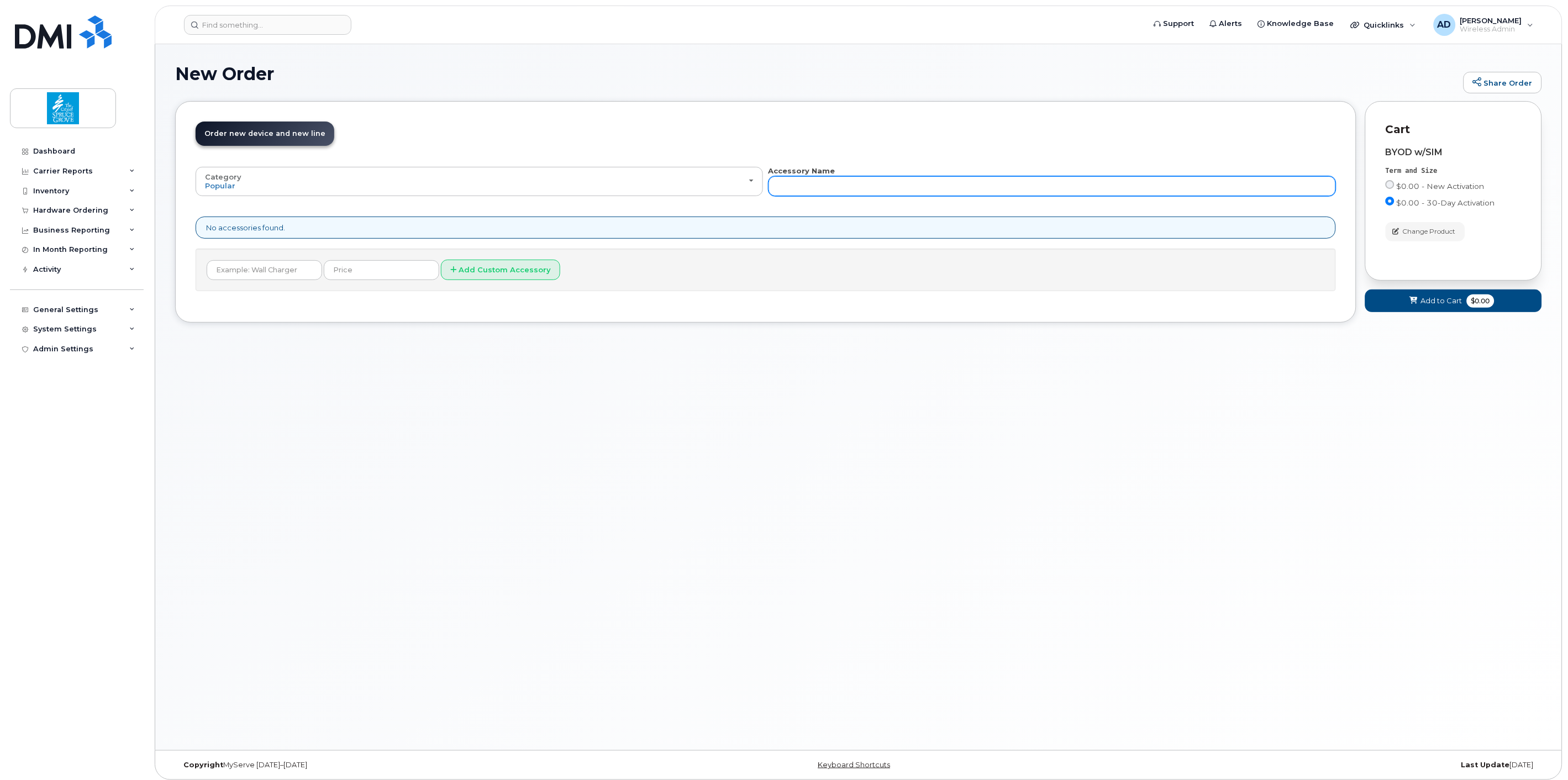
click at [841, 189] on input "text" at bounding box center [1052, 186] width 567 height 20
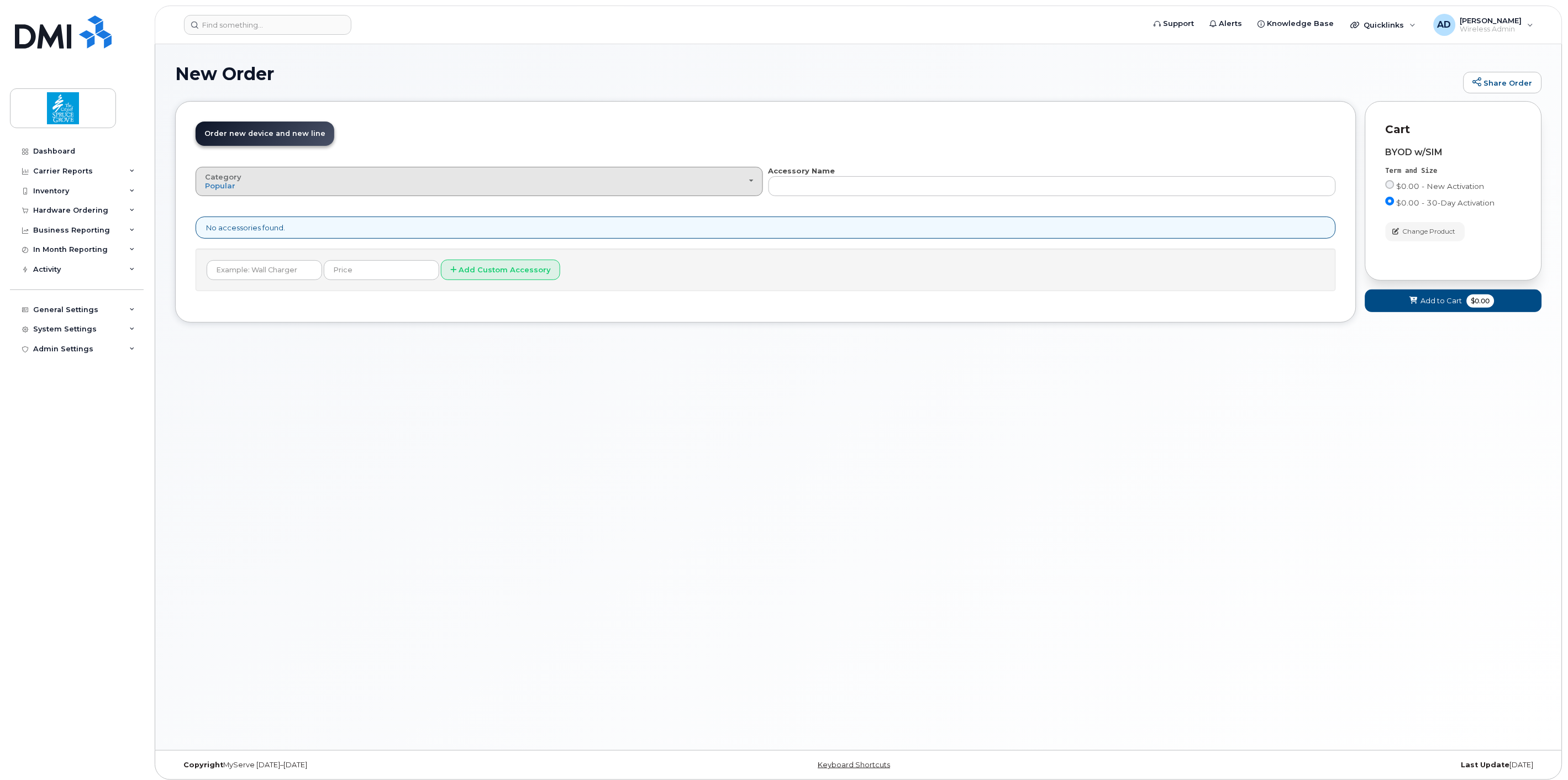
click at [712, 184] on div "Category Popular" at bounding box center [479, 182] width 548 height 17
click at [309, 136] on span "Order new device and new line" at bounding box center [265, 133] width 121 height 8
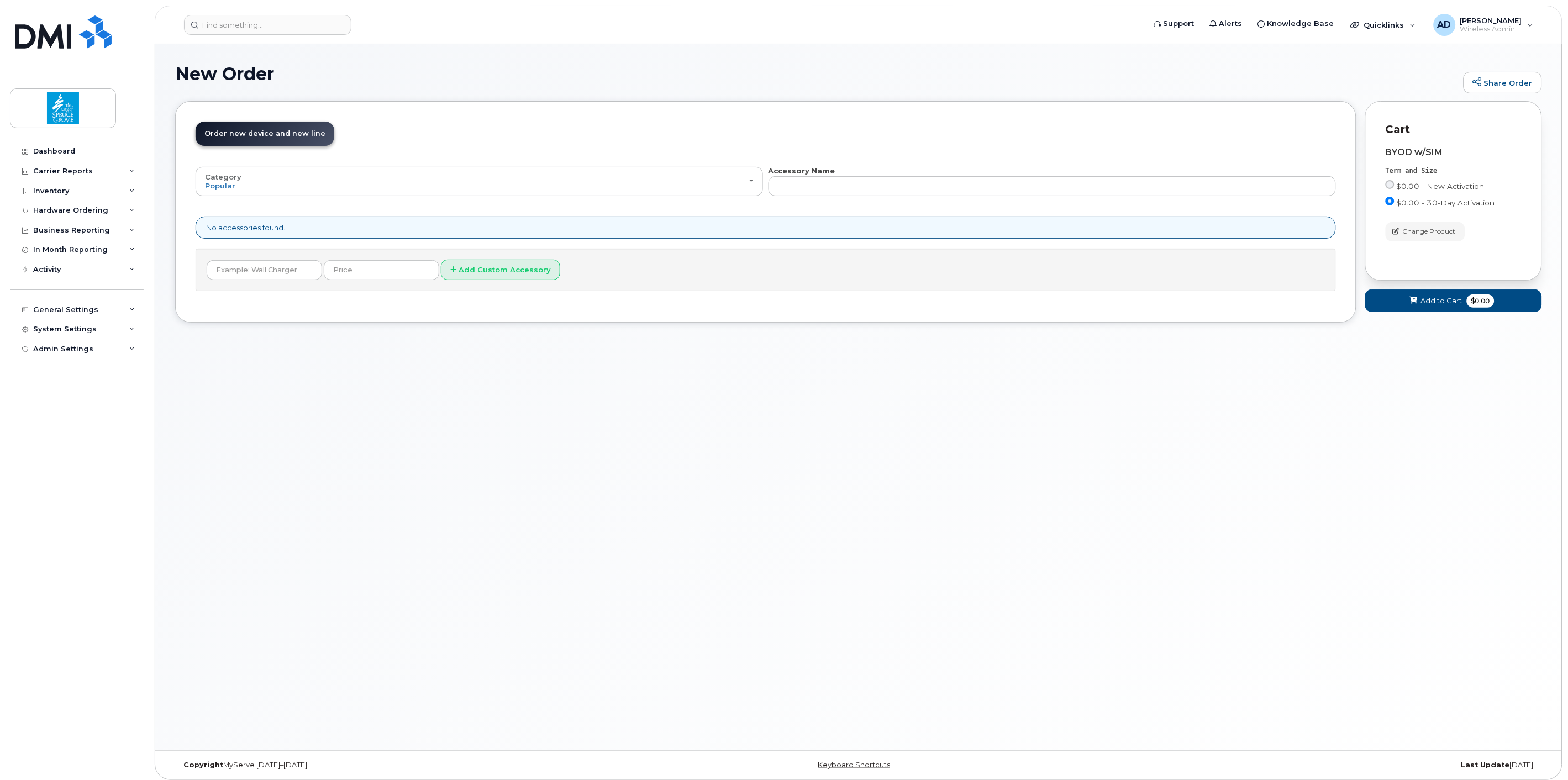
click at [240, 131] on span "Order new device and new line" at bounding box center [265, 133] width 121 height 8
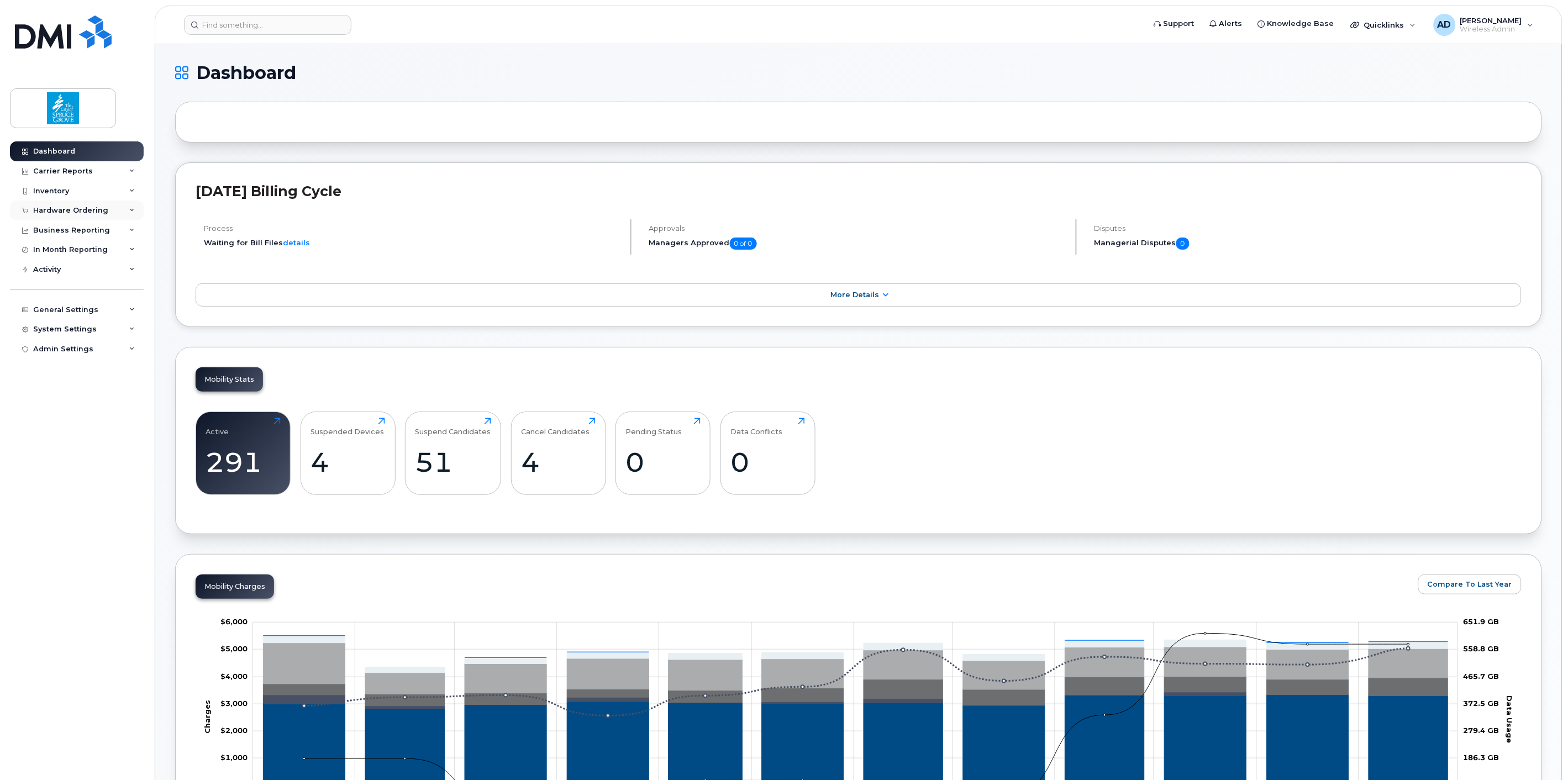
click at [58, 208] on div "Hardware Ordering" at bounding box center [71, 210] width 75 height 9
click at [53, 252] on div "Orders" at bounding box center [51, 252] width 27 height 10
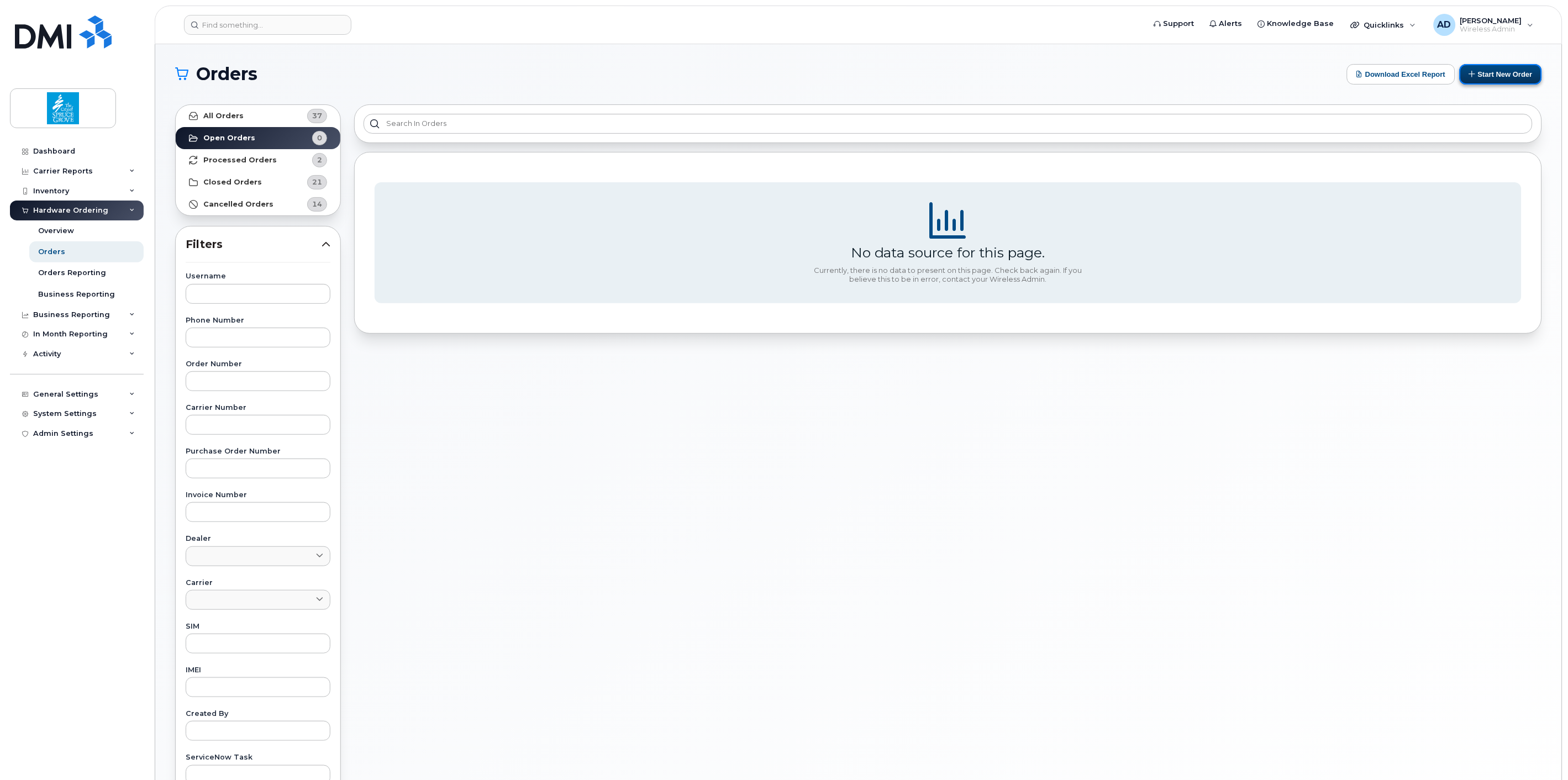
click at [1507, 81] on button "Start New Order" at bounding box center [1501, 74] width 82 height 20
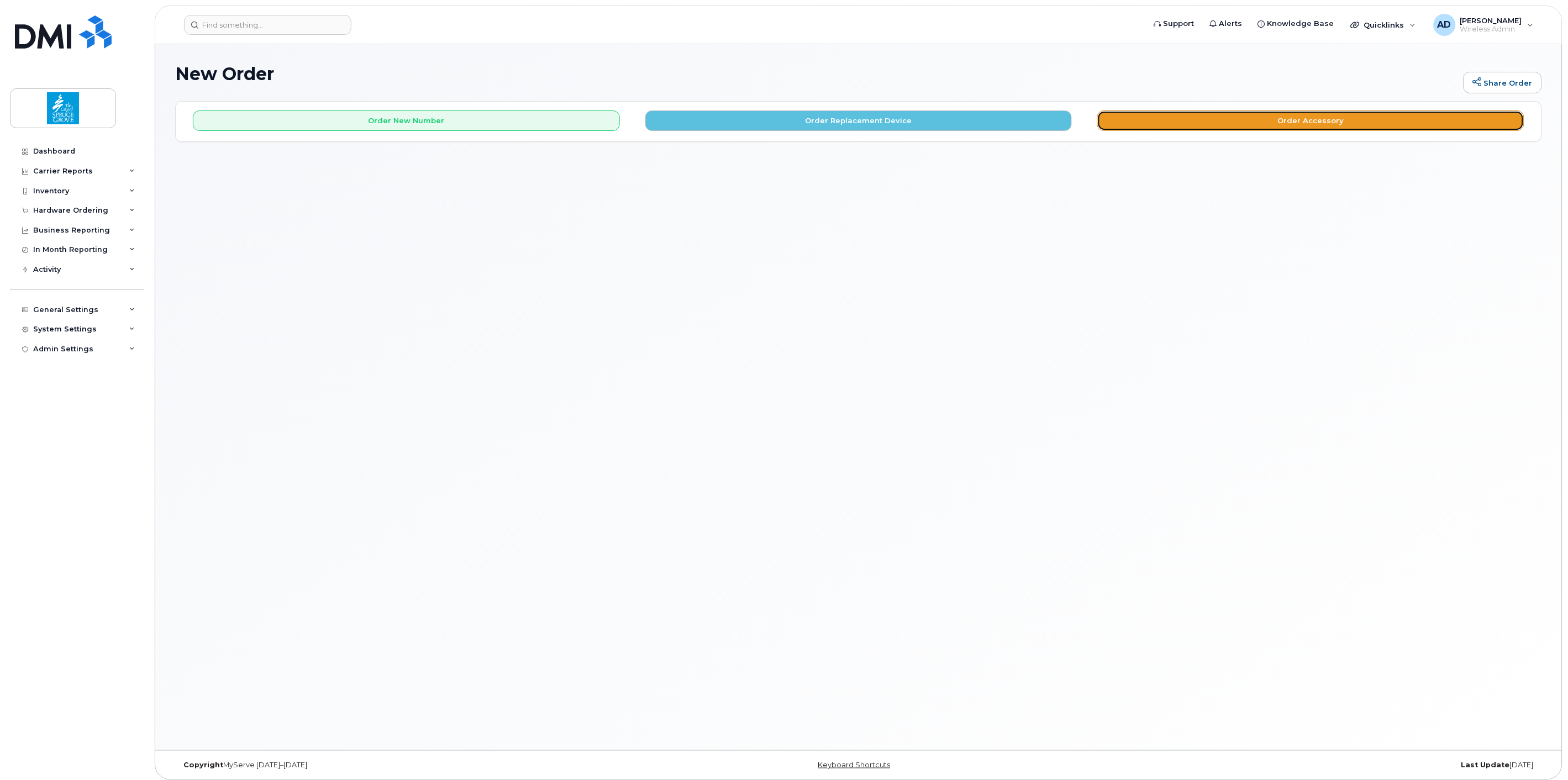
click at [1239, 123] on button "Order Accessory" at bounding box center [1310, 120] width 427 height 20
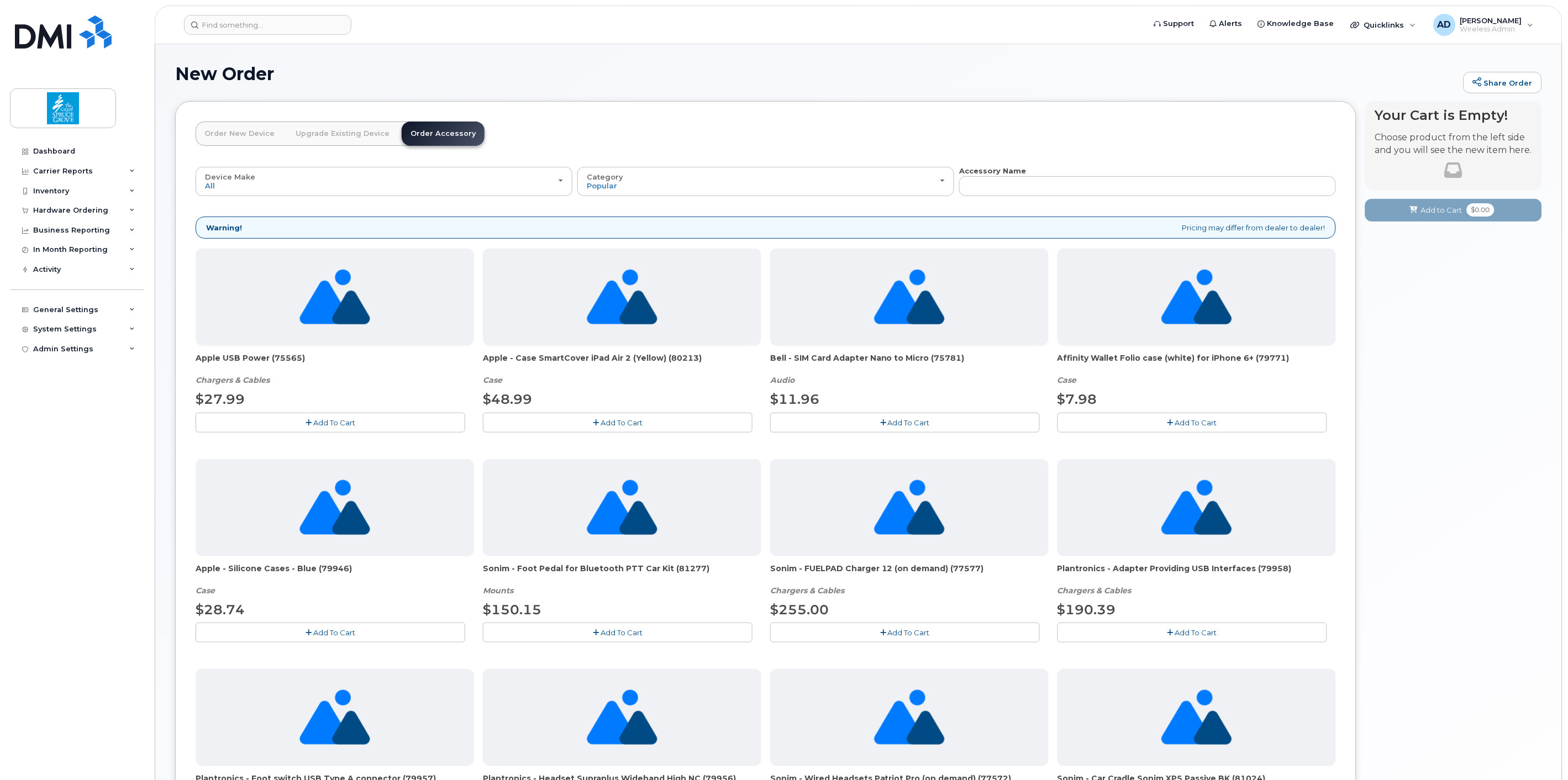
click at [250, 134] on link "Order New Device" at bounding box center [239, 133] width 88 height 24
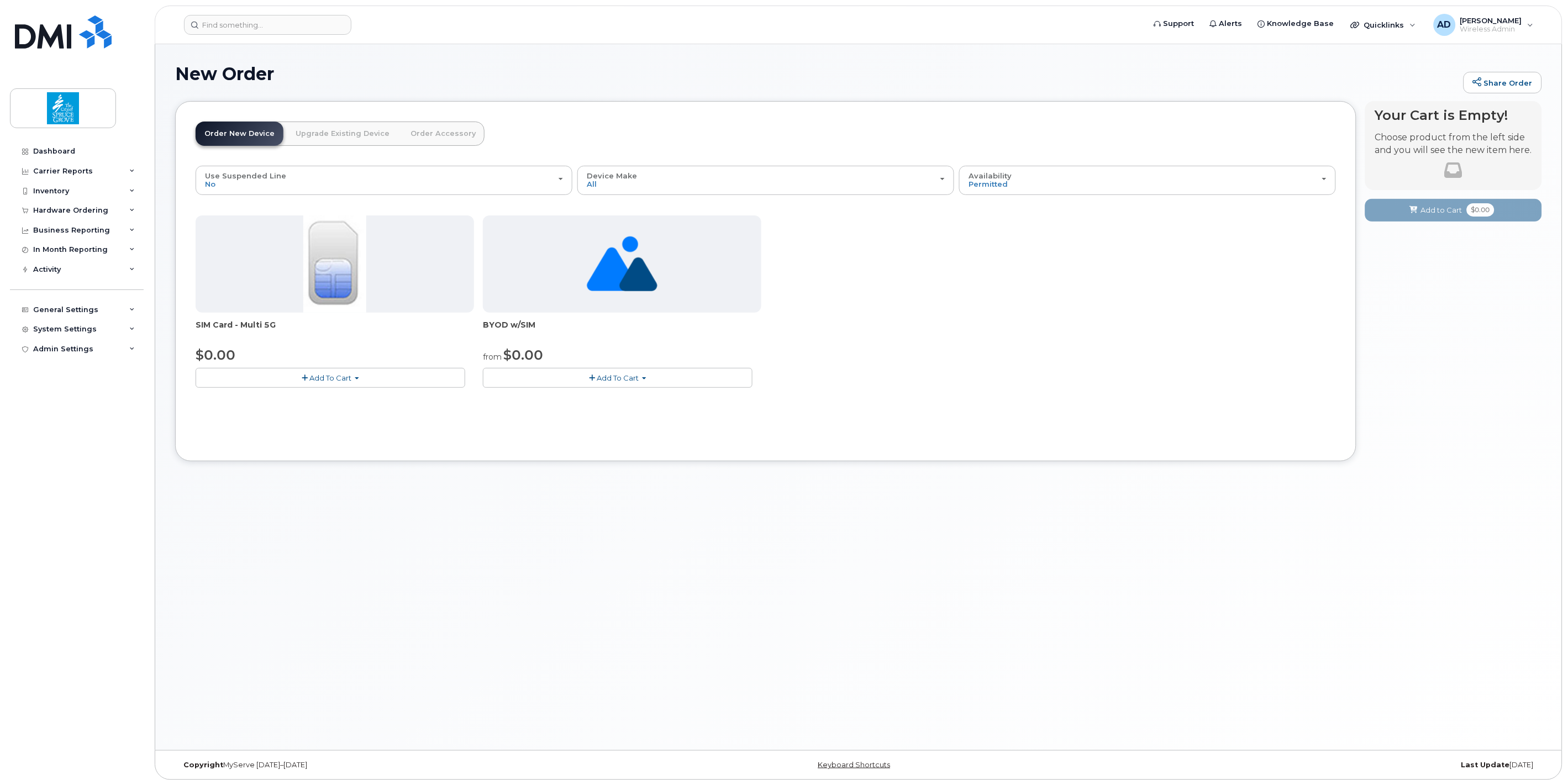
click at [375, 144] on link "Upgrade Existing Device" at bounding box center [342, 133] width 112 height 24
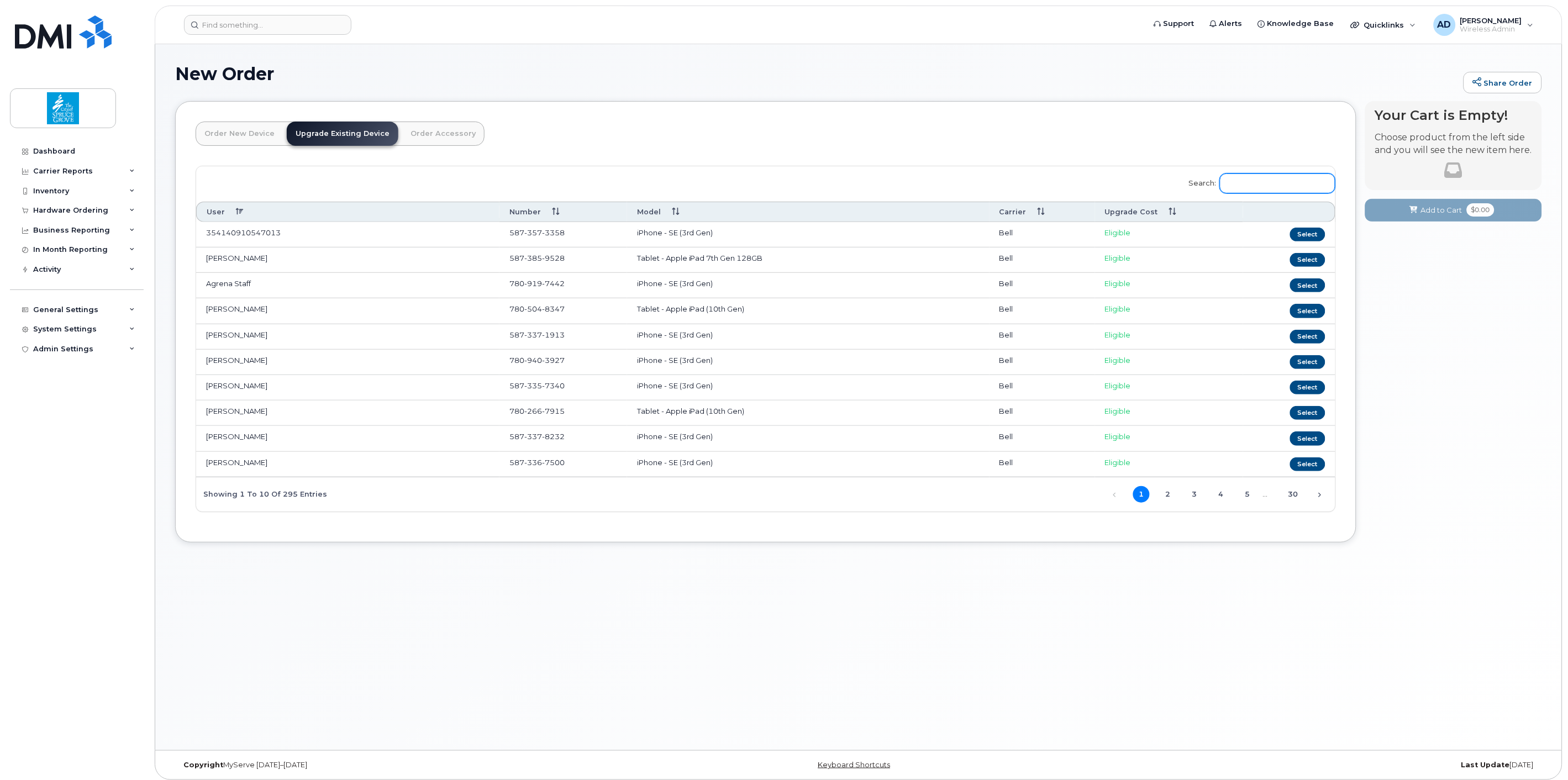
click at [1271, 182] on input "Search:" at bounding box center [1277, 183] width 116 height 20
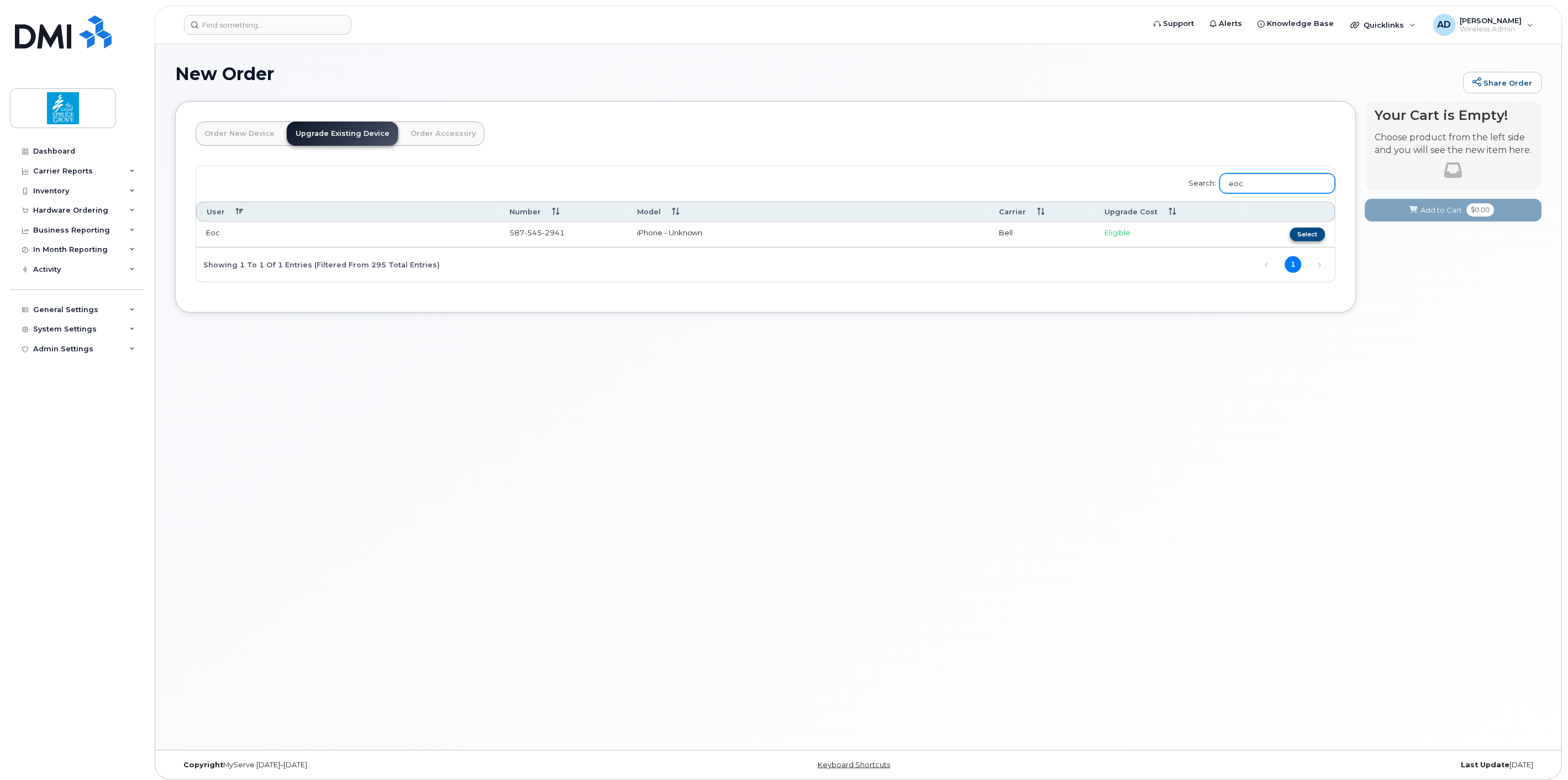
type input "eoc"
drag, startPoint x: 1314, startPoint y: 235, endPoint x: 1183, endPoint y: 252, distance: 132.1
click at [1314, 234] on button "Select" at bounding box center [1308, 234] width 35 height 14
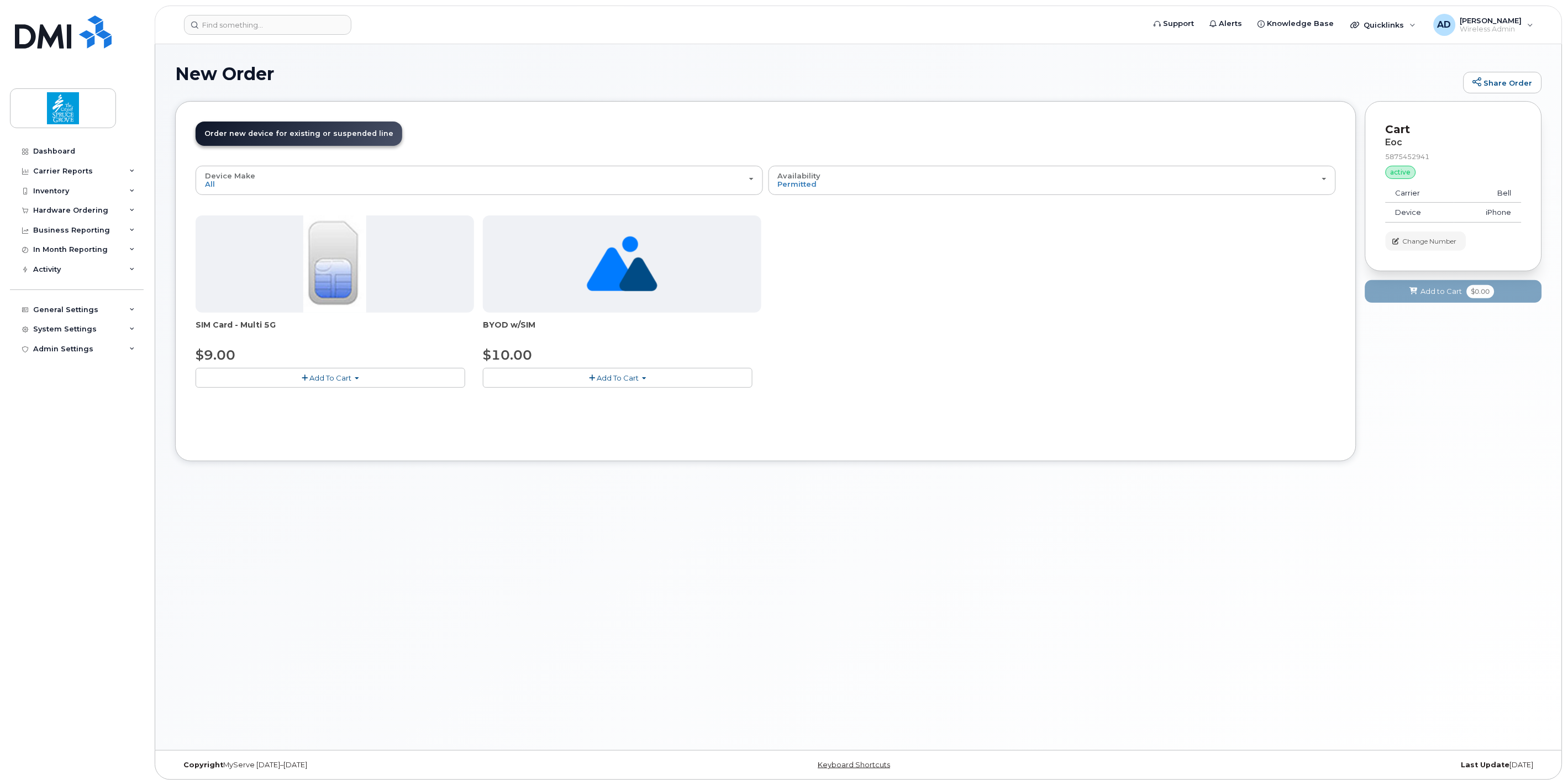
click at [337, 382] on button "Add To Cart" at bounding box center [330, 378] width 269 height 20
click at [259, 399] on link "$9.00 - Replacement SIM Card" at bounding box center [265, 398] width 134 height 14
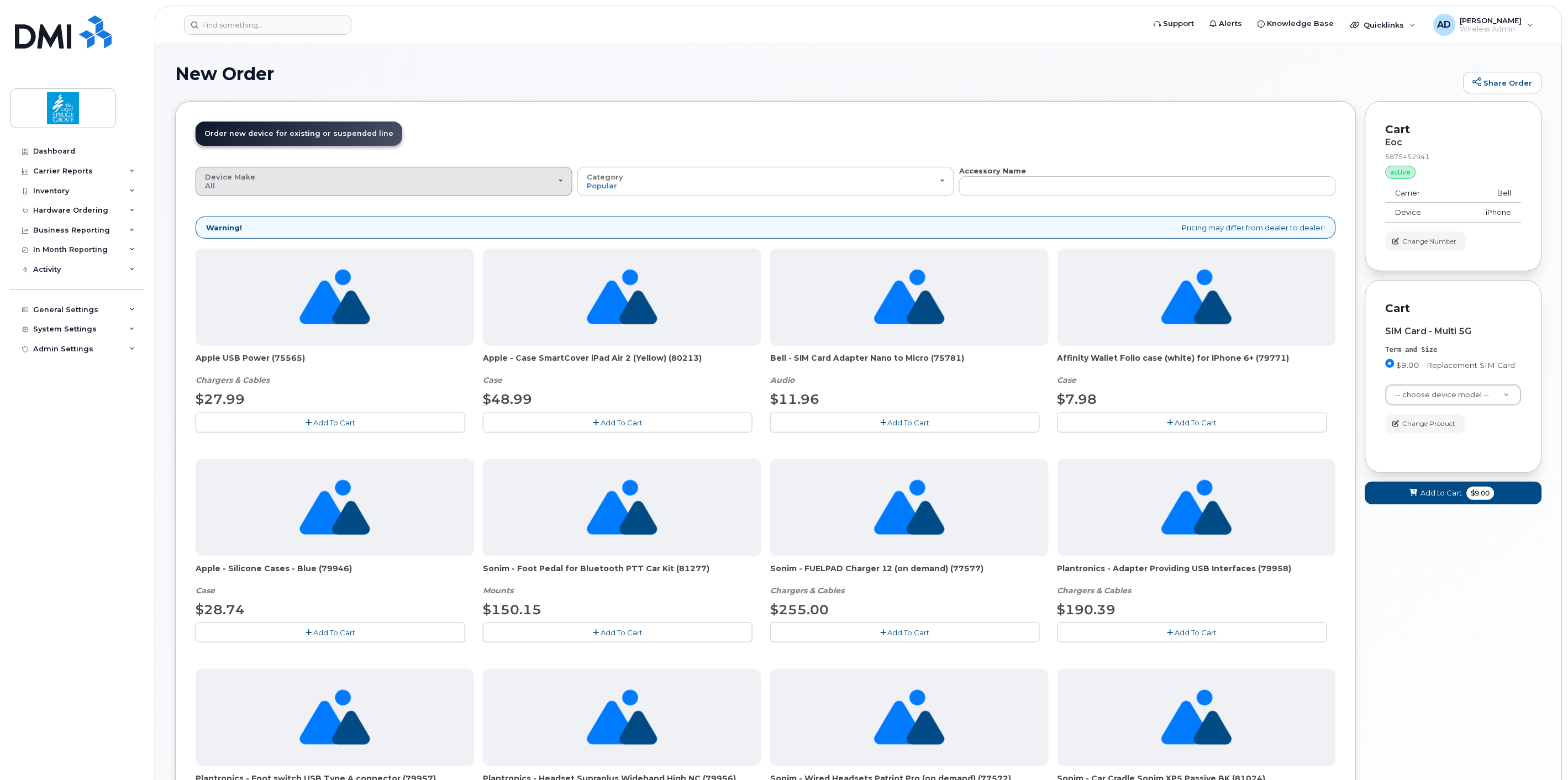
click at [473, 173] on div "Device Make All Aircard Android [GEOGRAPHIC_DATA] Cell Phone HUB iPhone Laptop …" at bounding box center [384, 182] width 358 height 17
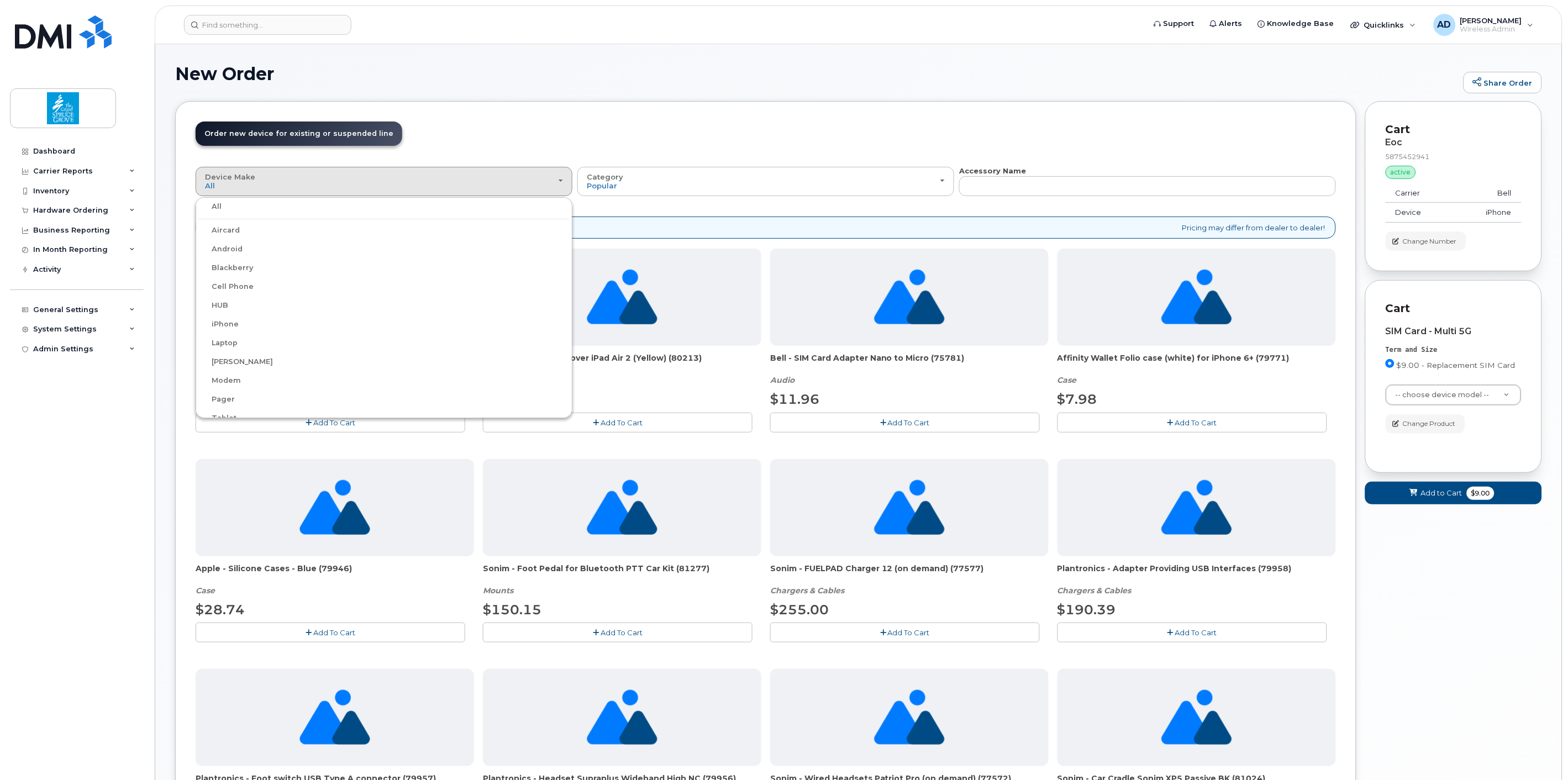
click at [221, 304] on label "HUB" at bounding box center [213, 305] width 30 height 13
click at [0, 0] on input "HUB" at bounding box center [0, 0] width 0 height 0
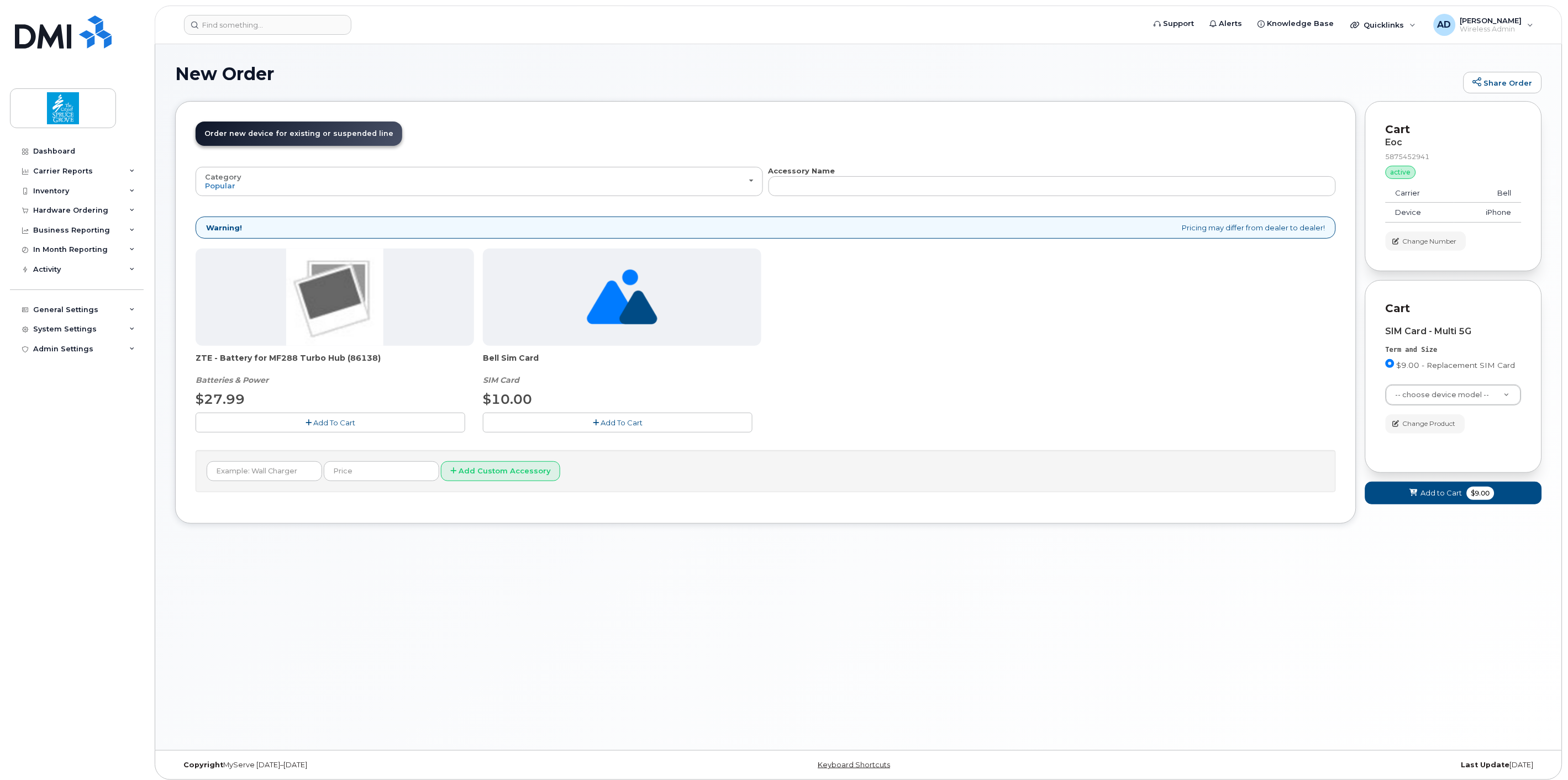
click at [341, 299] on img at bounding box center [335, 297] width 97 height 97
click at [333, 425] on span "Add To Cart" at bounding box center [334, 423] width 42 height 9
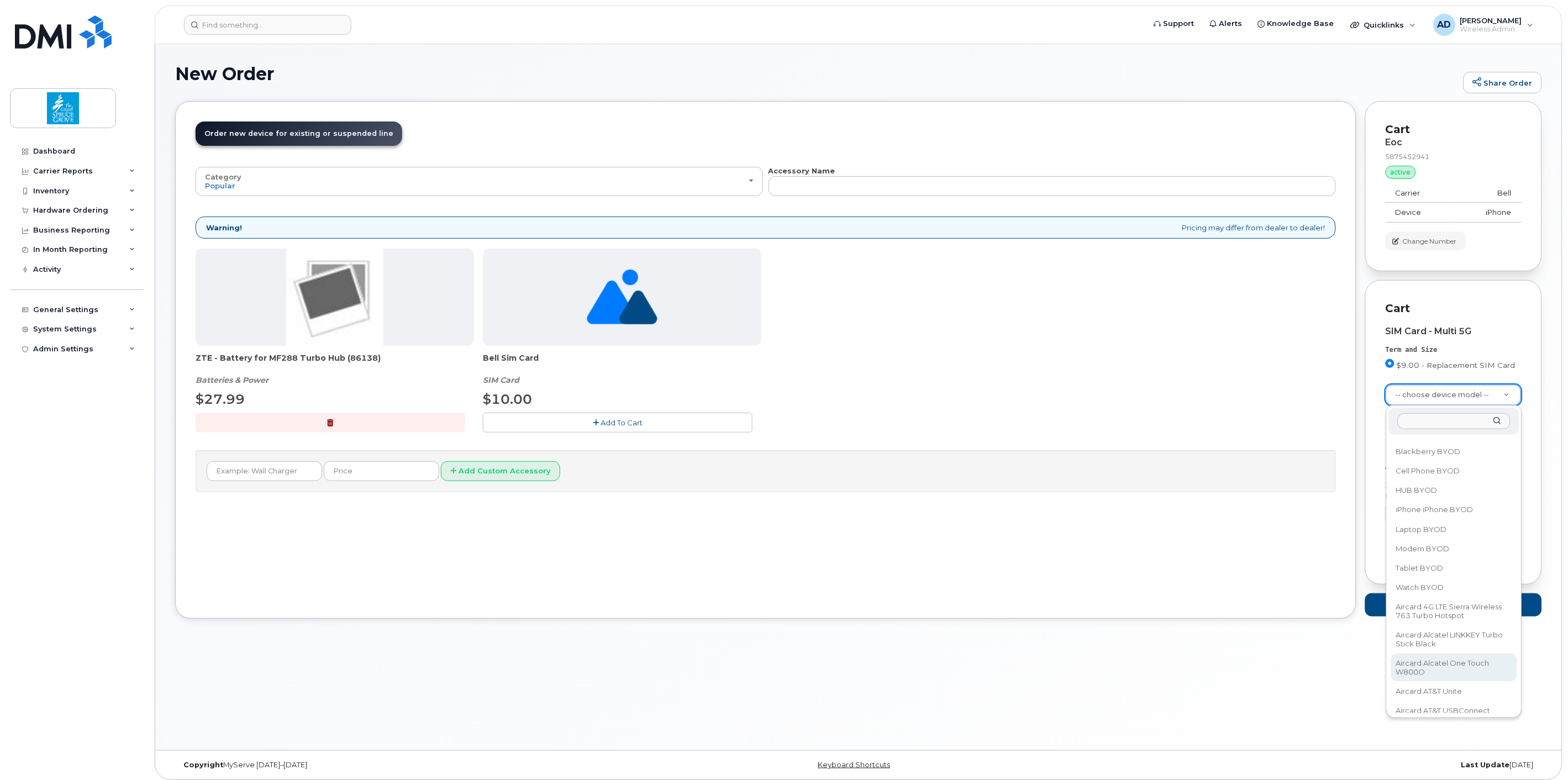
scroll to position [123, 0]
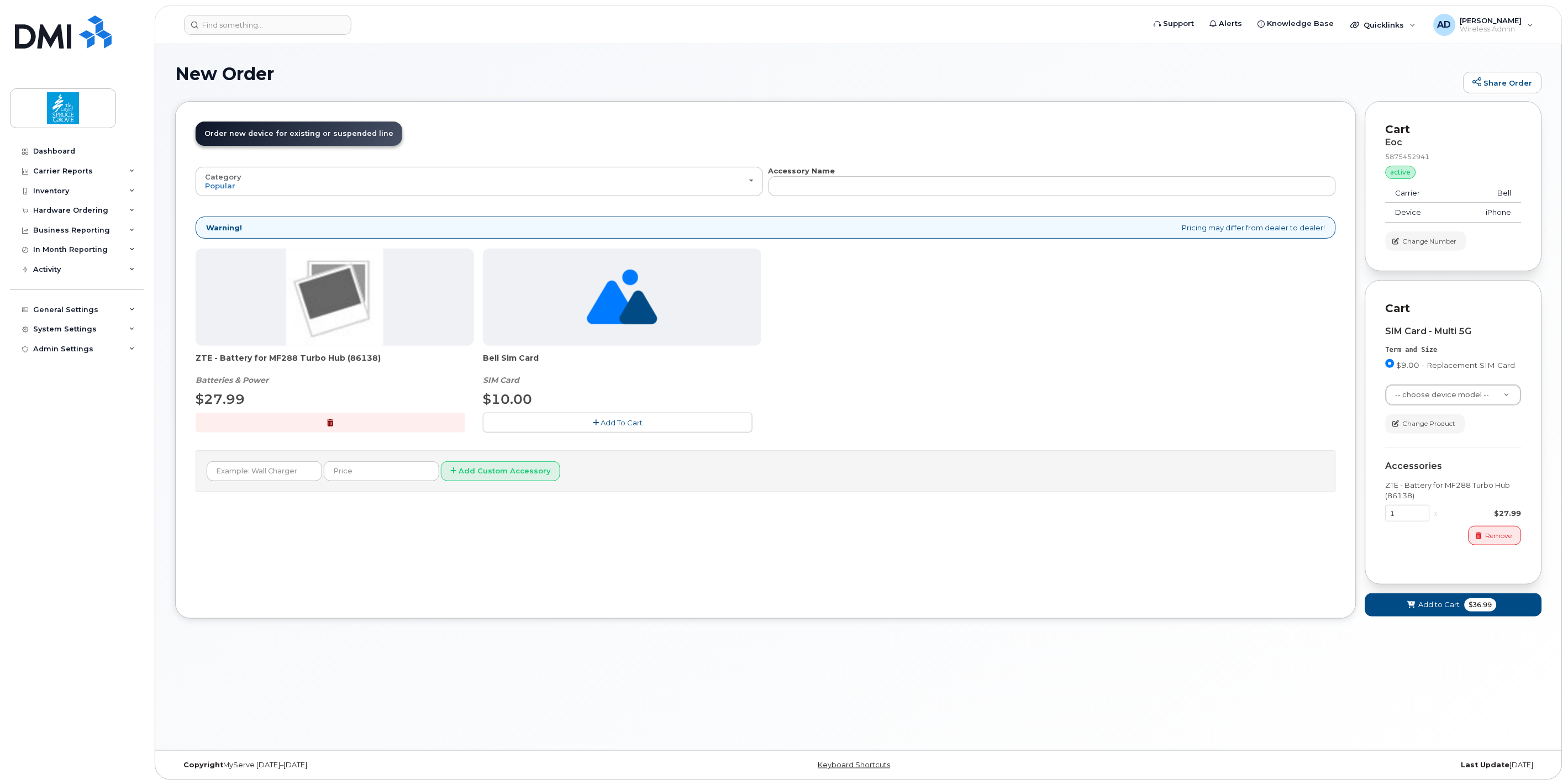
click at [635, 423] on span "Add To Cart" at bounding box center [622, 423] width 42 height 9
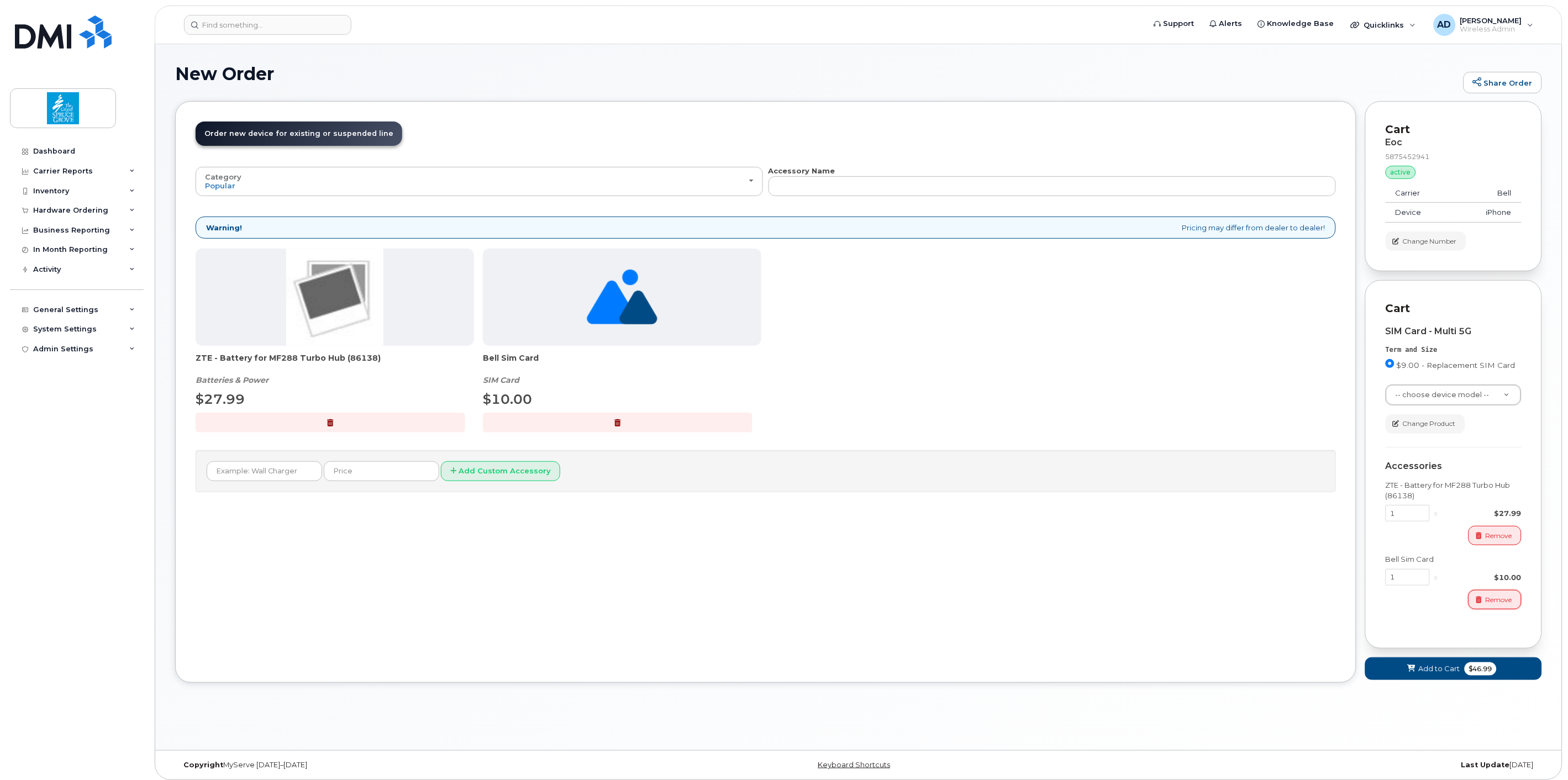
click at [1495, 602] on span "Remove" at bounding box center [1499, 599] width 27 height 10
